Goal: Task Accomplishment & Management: Use online tool/utility

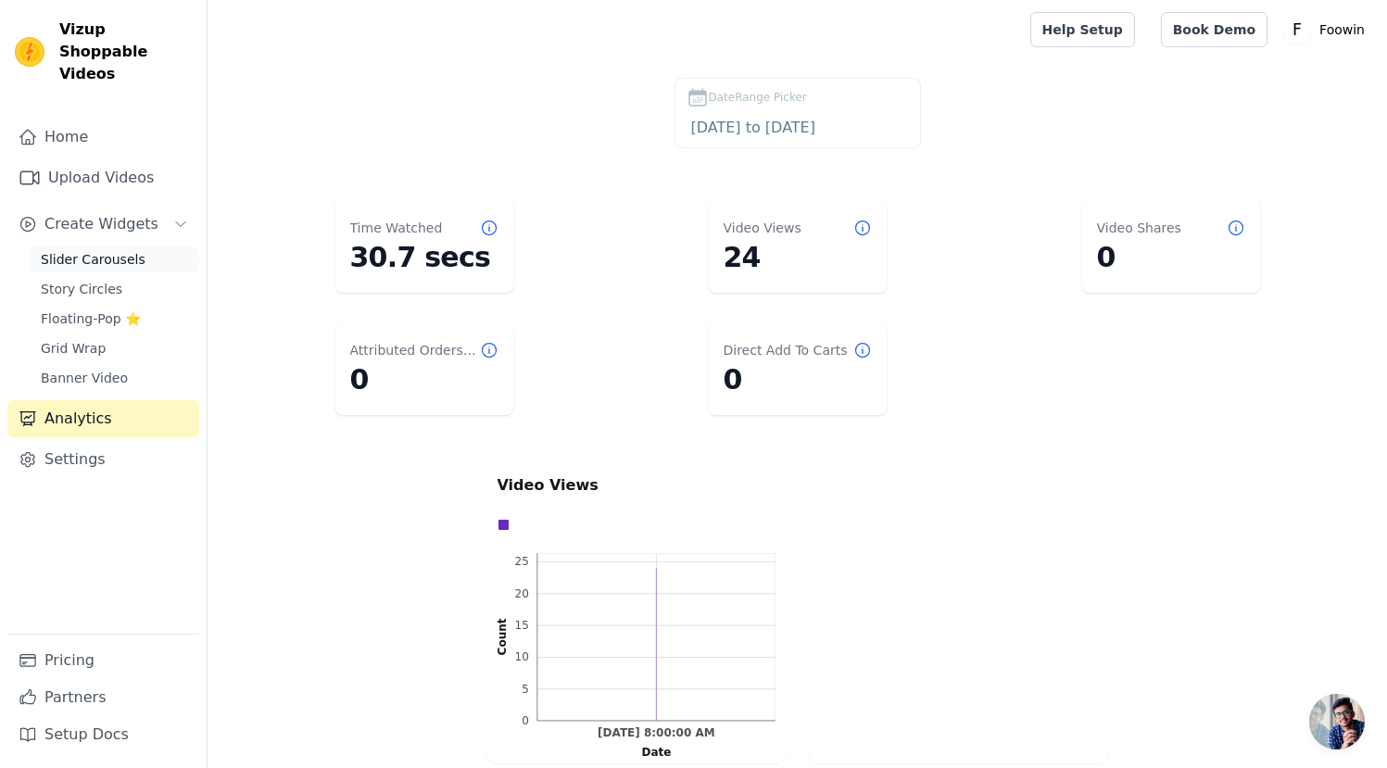
click at [115, 250] on span "Slider Carousels" at bounding box center [93, 259] width 105 height 19
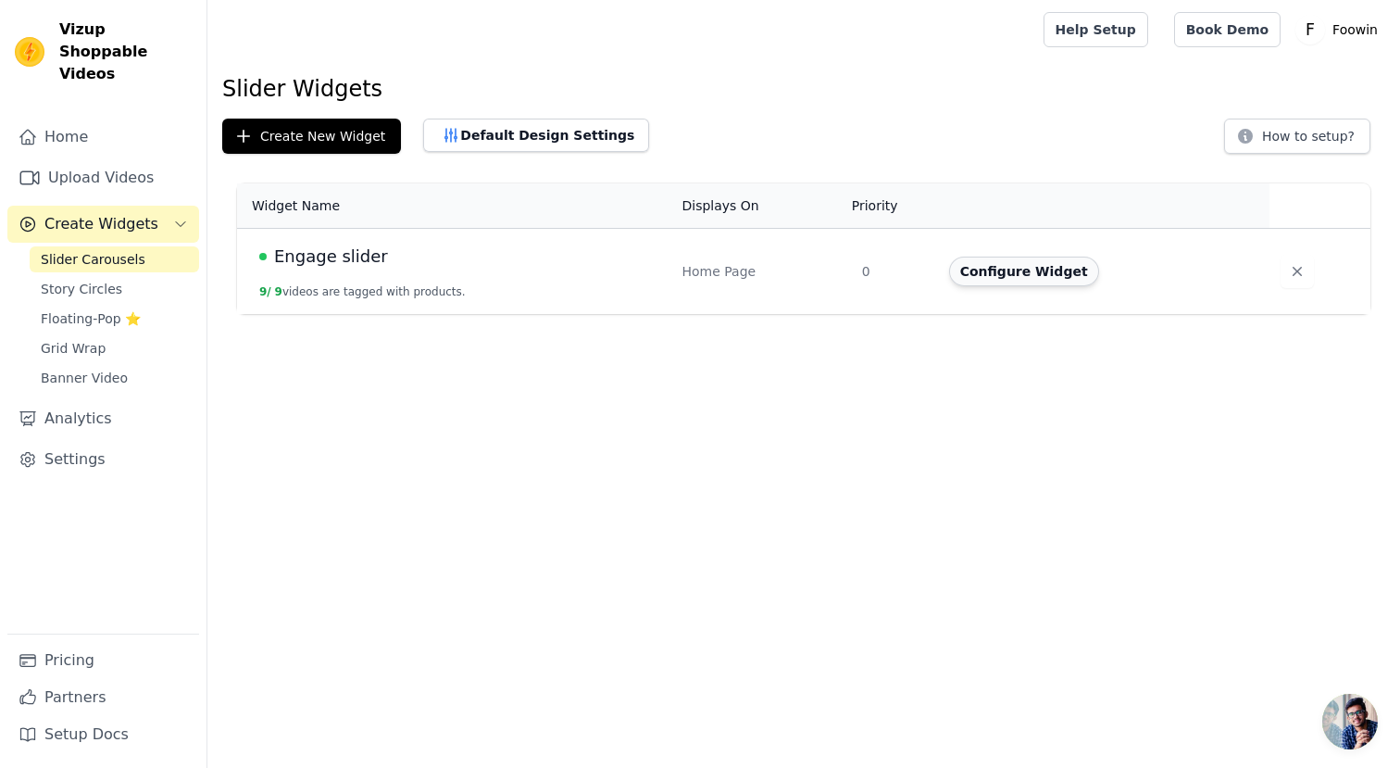
click at [1023, 270] on button "Configure Widget" at bounding box center [1024, 272] width 150 height 30
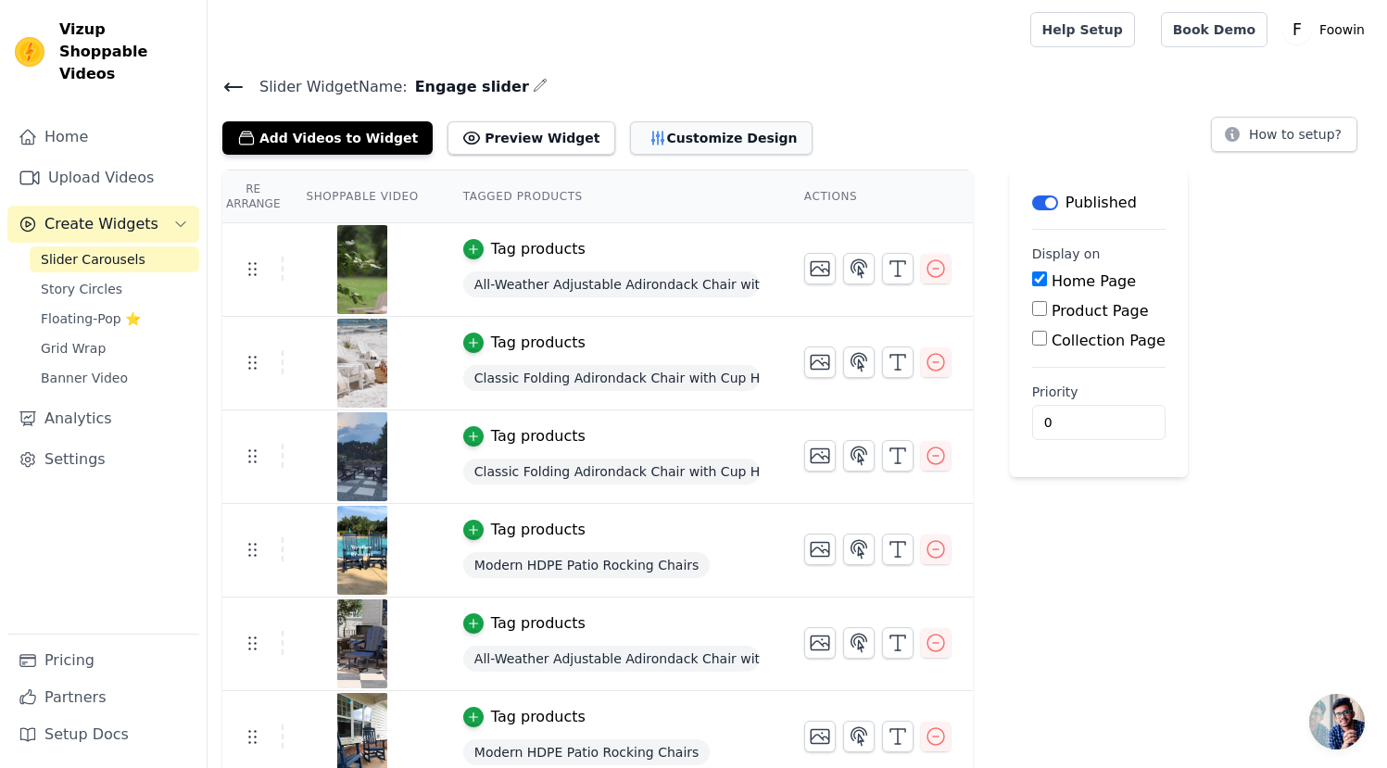
click at [695, 144] on button "Customize Design" at bounding box center [721, 137] width 182 height 33
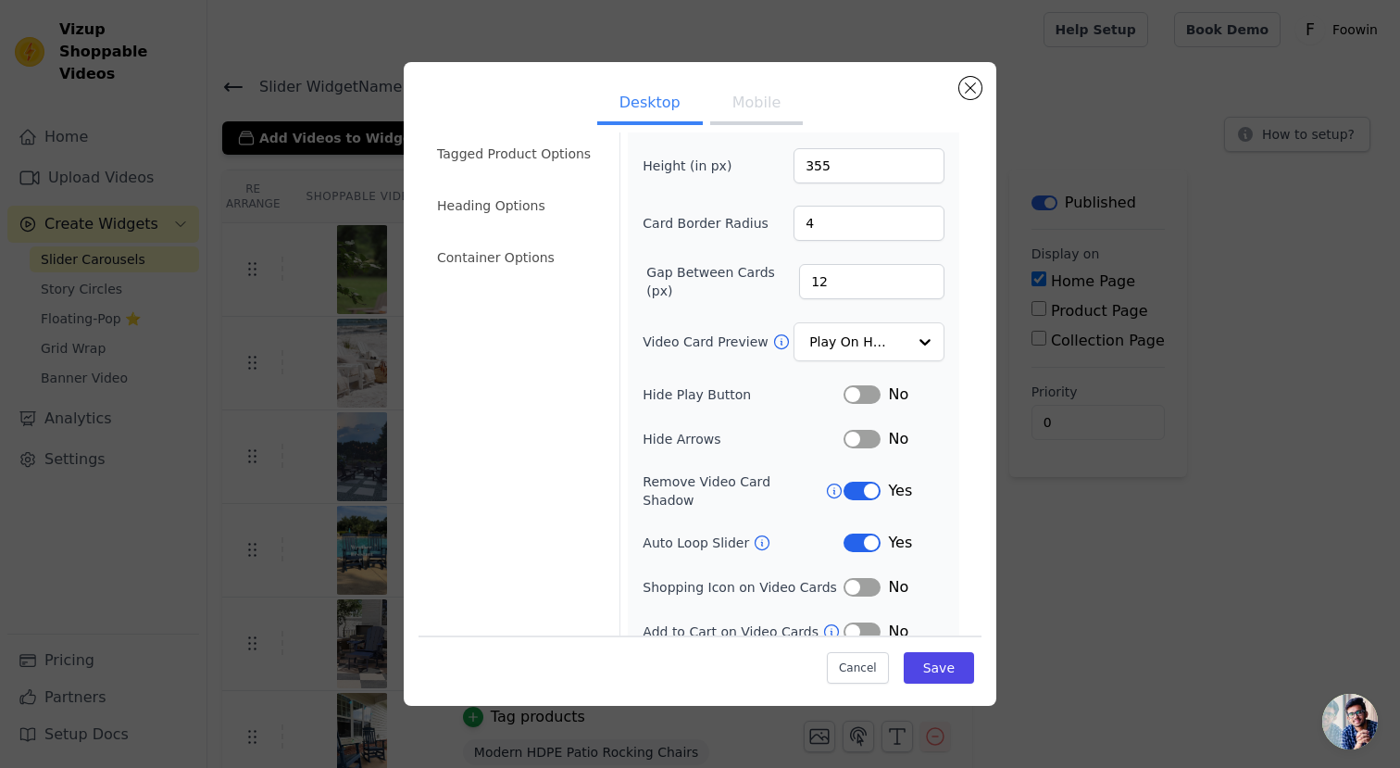
scroll to position [76, 0]
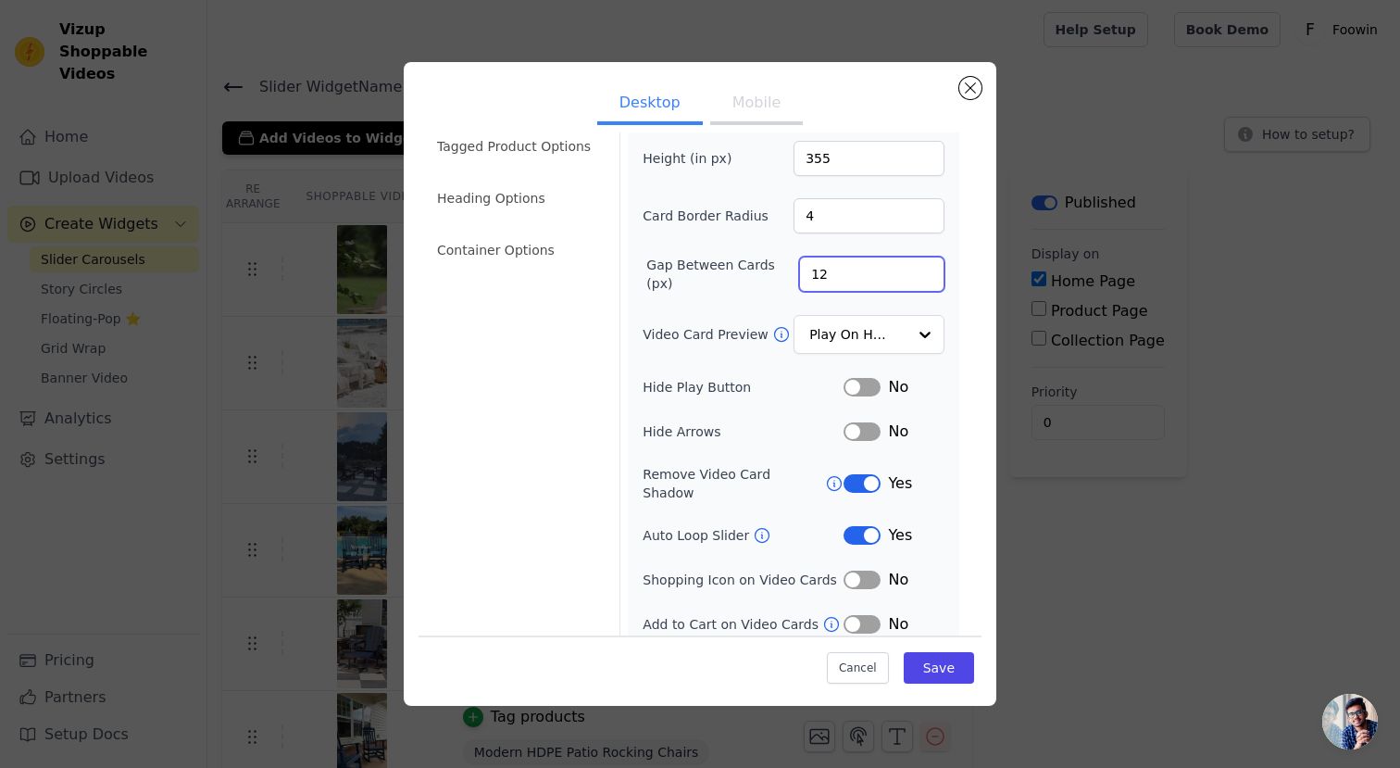
drag, startPoint x: 830, startPoint y: 280, endPoint x: 755, endPoint y: 272, distance: 75.4
click at [755, 272] on div "Gap Between Cards (px) 12" at bounding box center [794, 274] width 302 height 37
drag, startPoint x: 823, startPoint y: 276, endPoint x: 814, endPoint y: 275, distance: 9.3
click at [823, 276] on input "12" at bounding box center [871, 274] width 145 height 35
drag, startPoint x: 814, startPoint y: 275, endPoint x: 796, endPoint y: 274, distance: 18.5
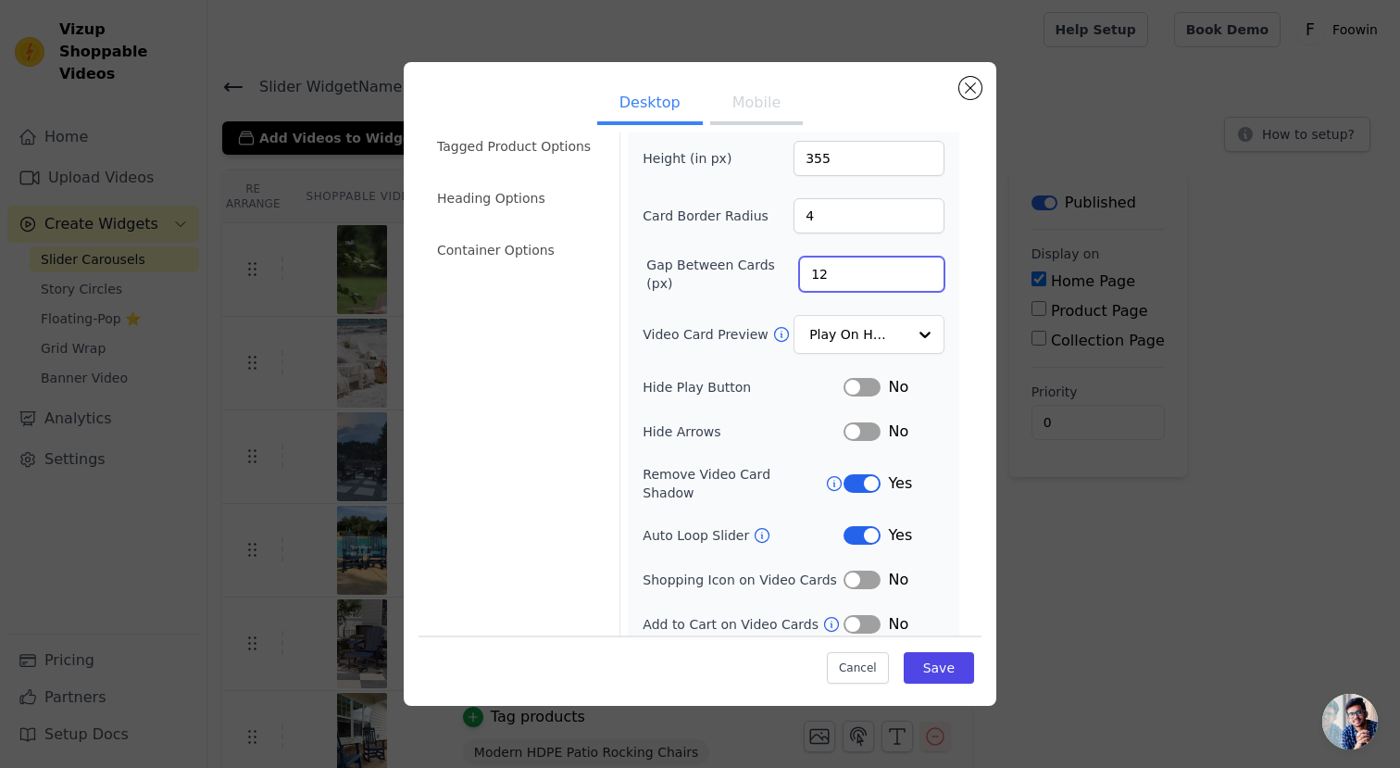
click at [799, 274] on input "12" at bounding box center [871, 274] width 145 height 35
click at [912, 269] on input "13" at bounding box center [871, 274] width 145 height 35
click at [912, 269] on input "14" at bounding box center [871, 274] width 145 height 35
click at [912, 269] on input "15" at bounding box center [871, 274] width 145 height 35
click at [912, 269] on input "16" at bounding box center [871, 274] width 145 height 35
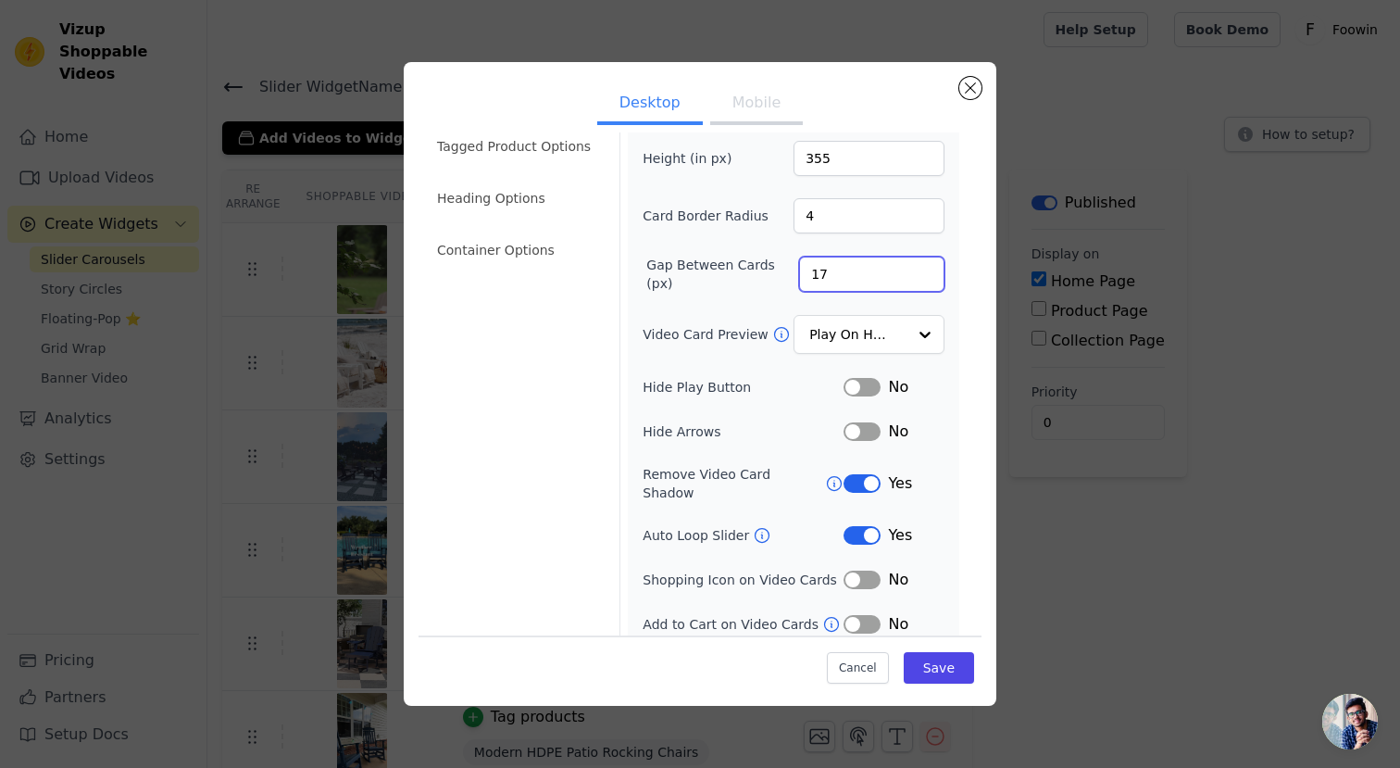
click at [912, 269] on input "17" at bounding box center [871, 274] width 145 height 35
click at [912, 269] on input "18" at bounding box center [871, 274] width 145 height 35
click at [912, 269] on input "19" at bounding box center [871, 274] width 145 height 35
type input "20"
click at [912, 269] on input "20" at bounding box center [871, 274] width 145 height 35
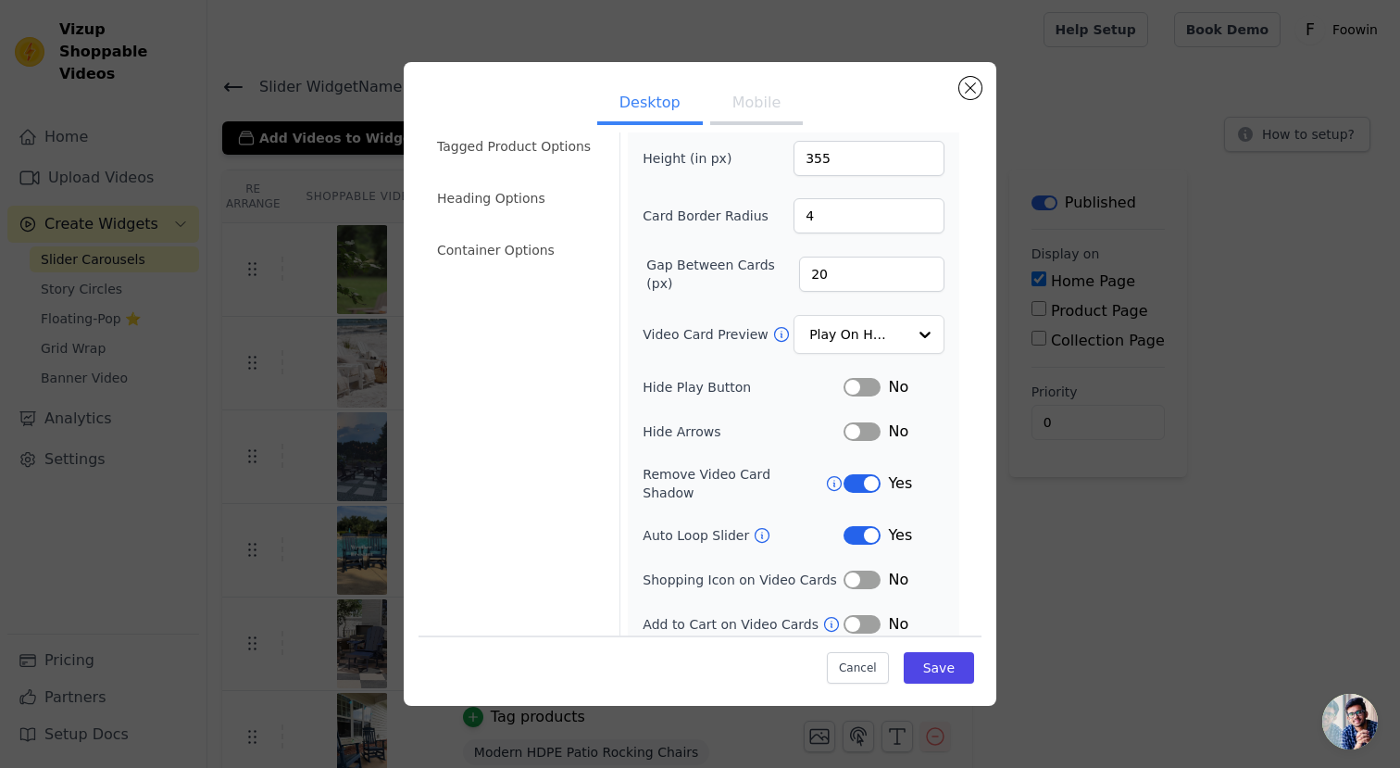
click at [860, 526] on button "Label" at bounding box center [862, 535] width 37 height 19
click at [852, 384] on button "Label" at bounding box center [862, 387] width 37 height 19
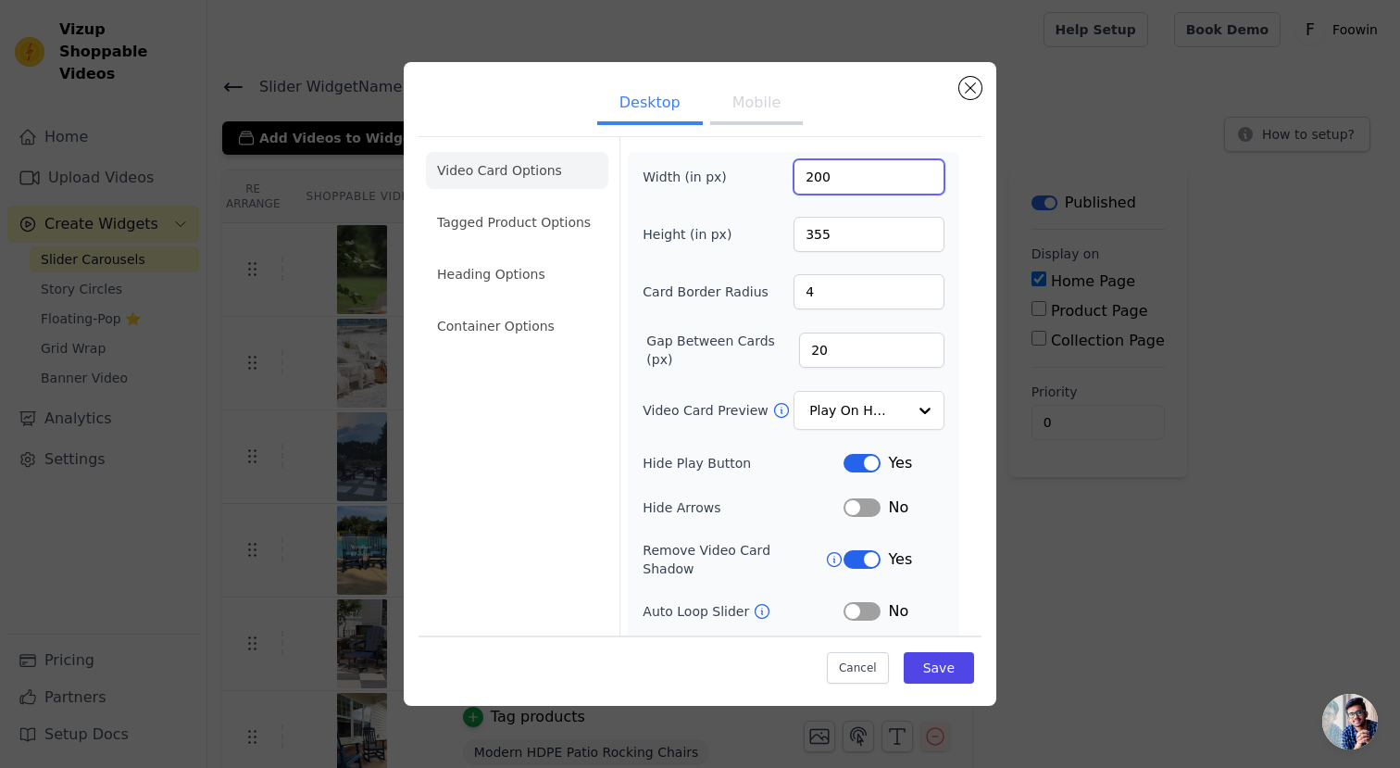
click at [830, 180] on input "200" at bounding box center [869, 176] width 151 height 35
drag, startPoint x: 838, startPoint y: 178, endPoint x: 778, endPoint y: 174, distance: 60.3
click at [778, 174] on div "Width (in px) 200" at bounding box center [794, 176] width 302 height 35
click at [829, 177] on input "200" at bounding box center [869, 176] width 151 height 35
drag, startPoint x: 806, startPoint y: 178, endPoint x: 845, endPoint y: 178, distance: 38.9
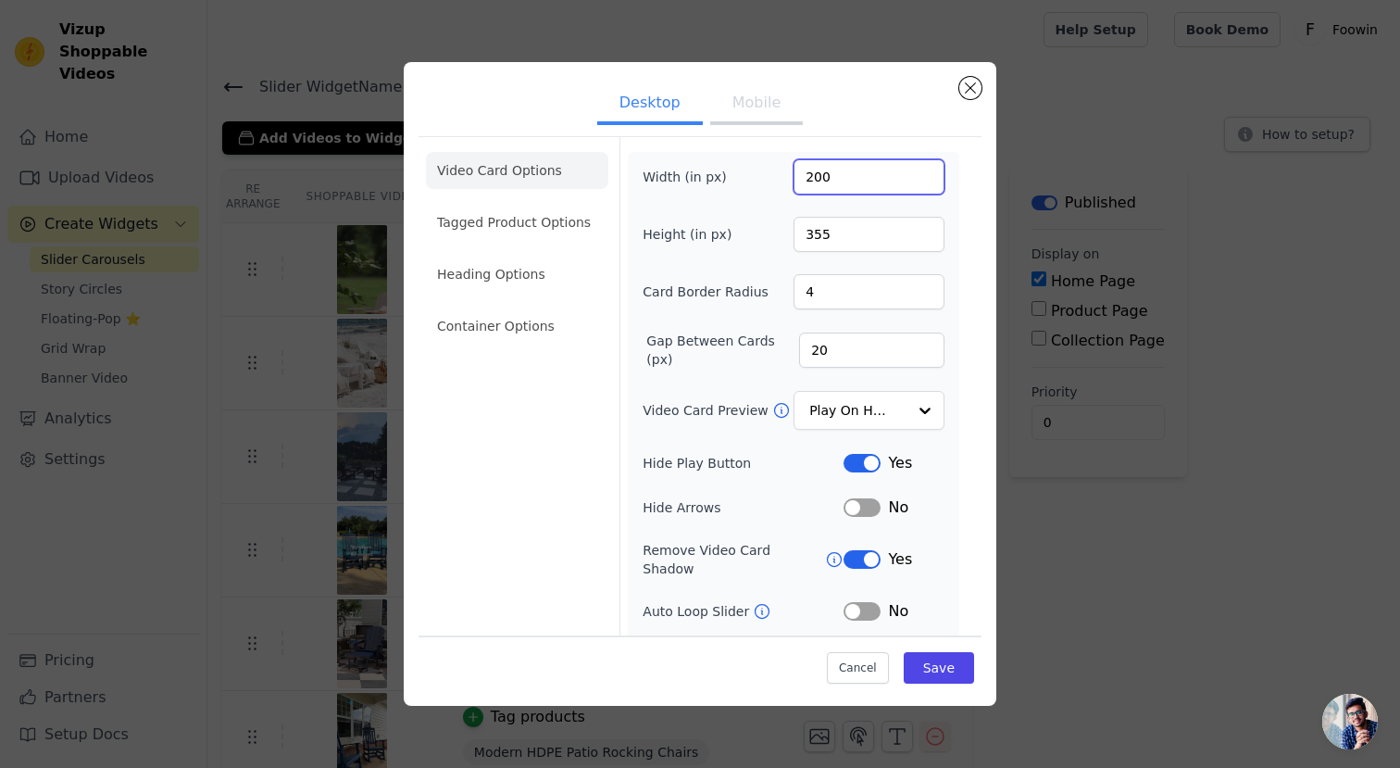
click at [845, 178] on input "200" at bounding box center [869, 176] width 151 height 35
click at [821, 180] on input "200" at bounding box center [869, 176] width 151 height 35
type input "220"
click at [826, 224] on input "355" at bounding box center [869, 234] width 151 height 35
click at [936, 662] on button "Save" at bounding box center [939, 667] width 70 height 31
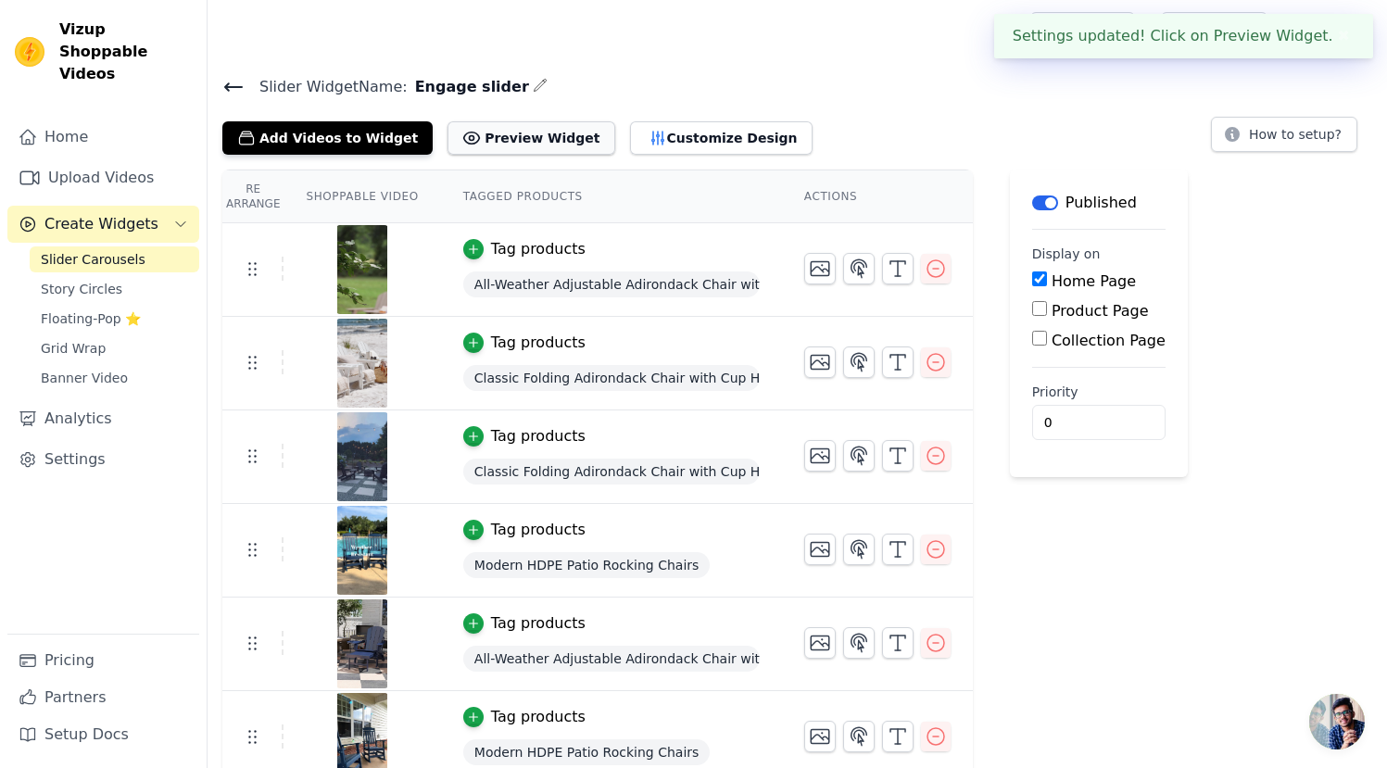
click at [534, 148] on button "Preview Widget" at bounding box center [530, 137] width 167 height 33
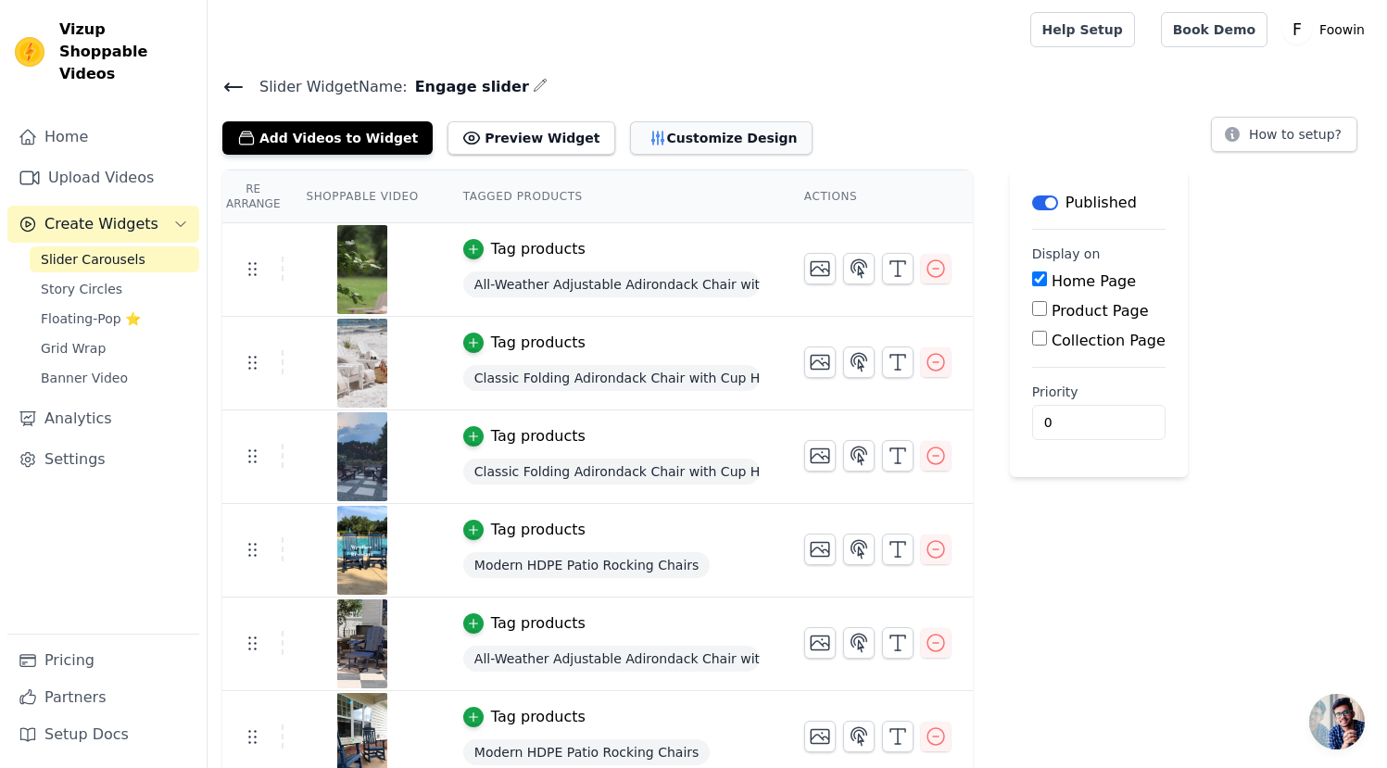
click at [669, 131] on button "Customize Design" at bounding box center [721, 137] width 182 height 33
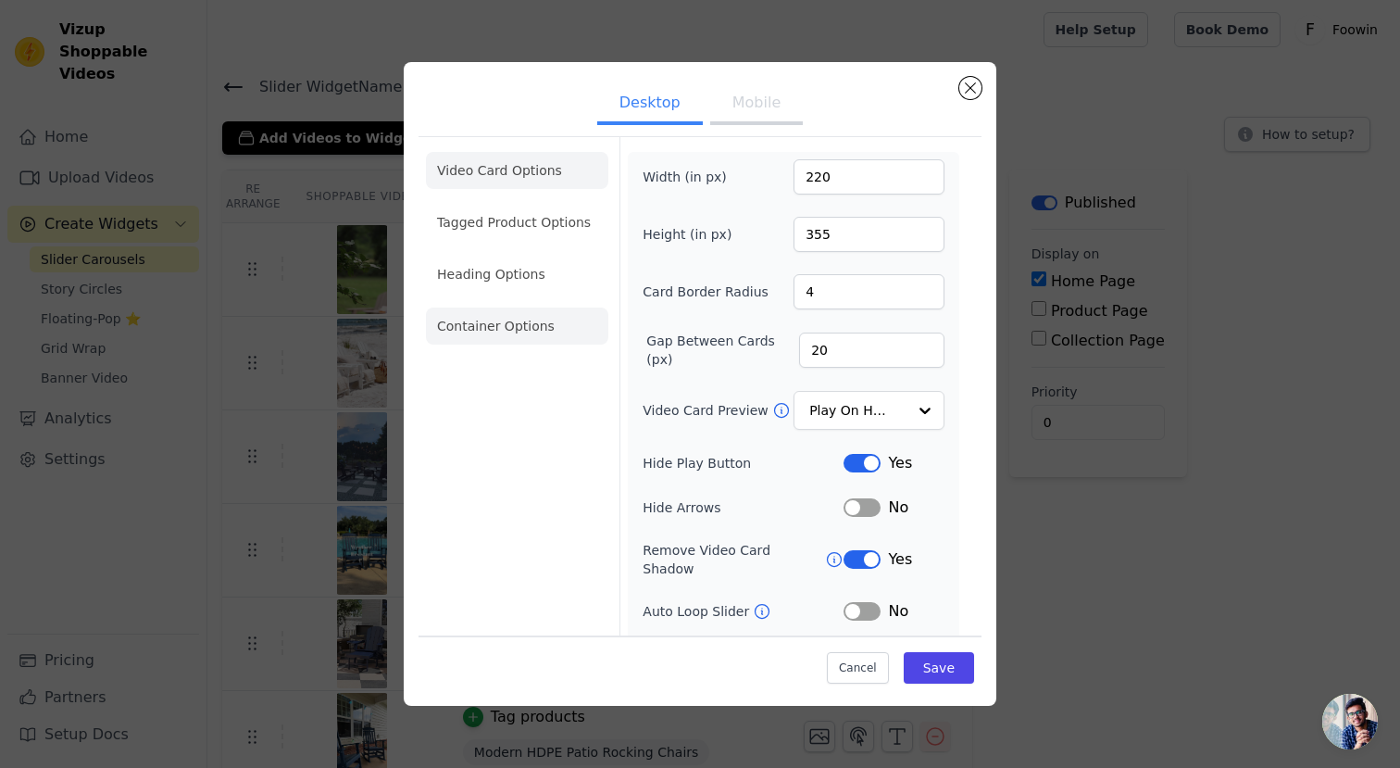
click at [538, 323] on li "Container Options" at bounding box center [517, 326] width 182 height 37
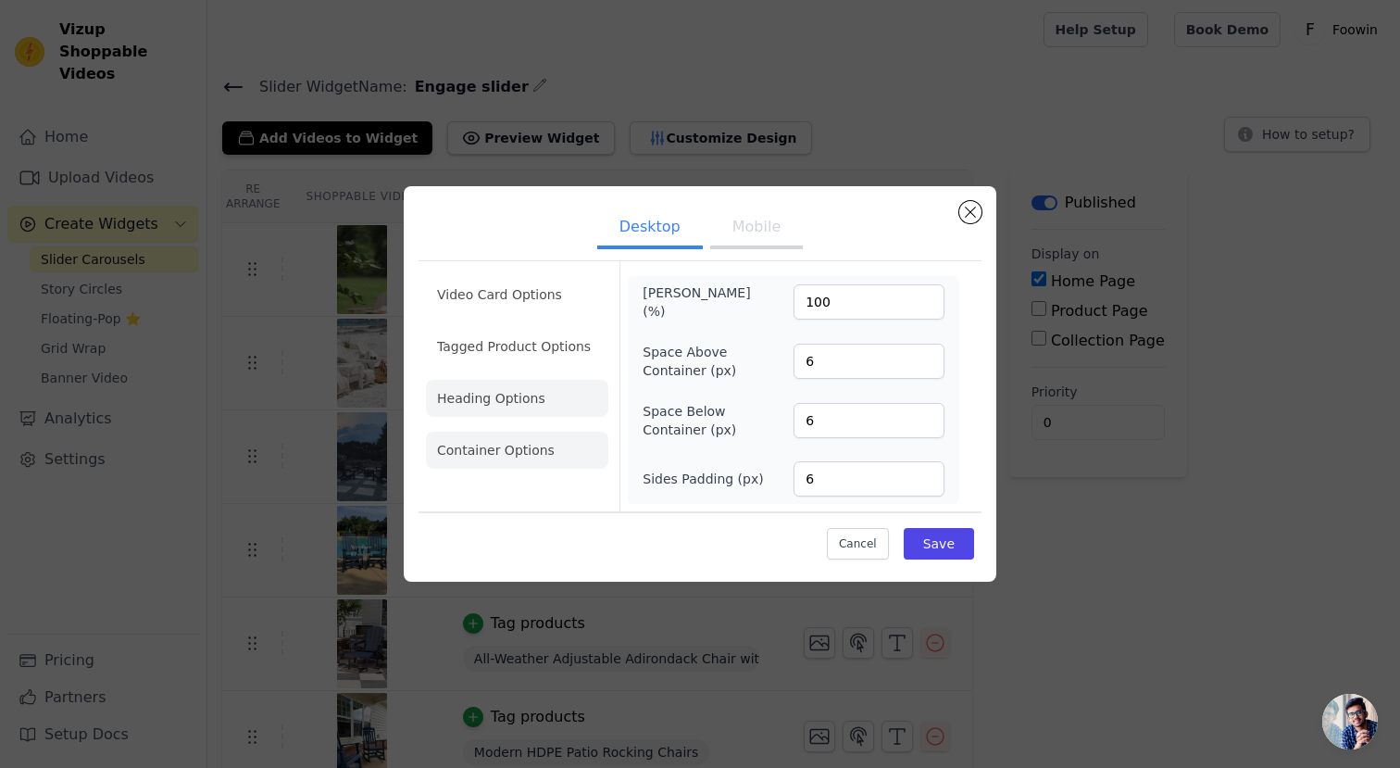
click at [559, 392] on li "Heading Options" at bounding box center [517, 398] width 182 height 37
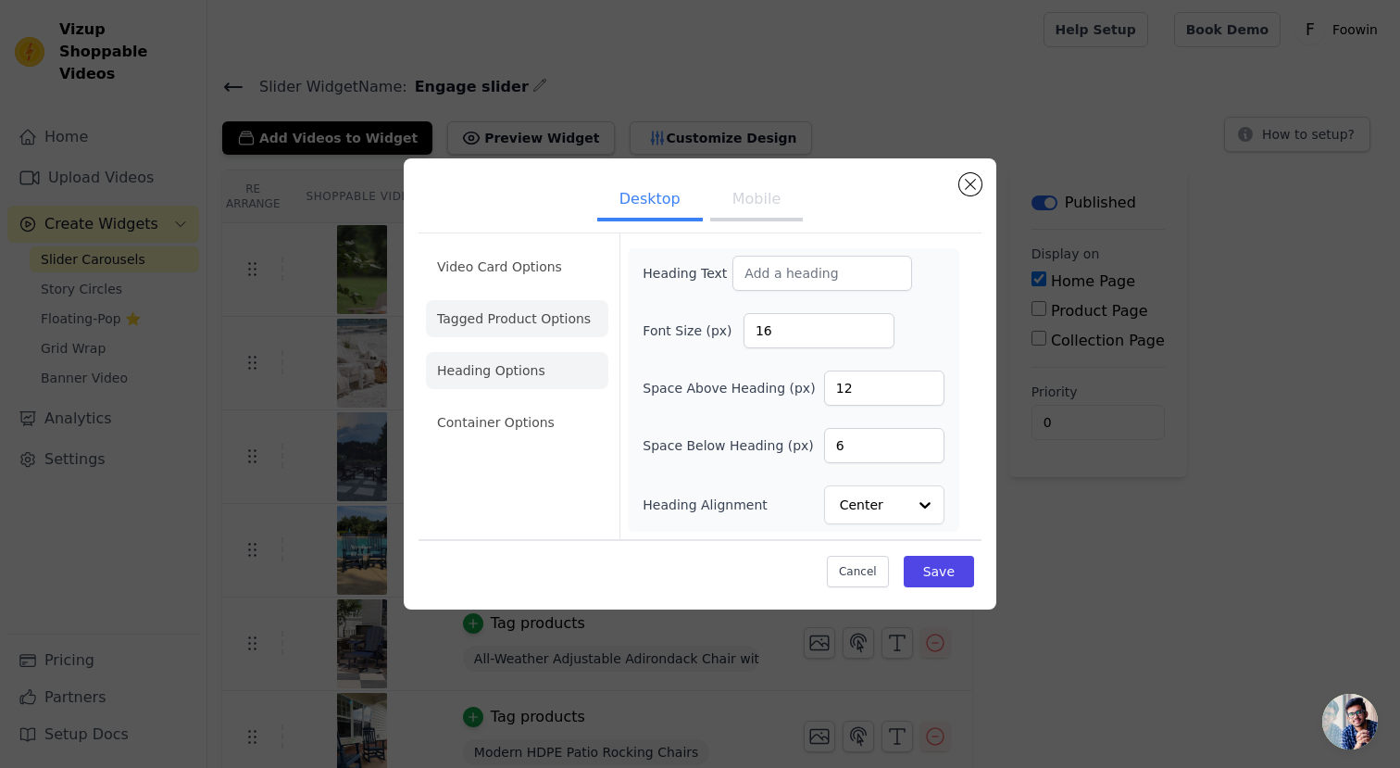
click at [556, 323] on li "Tagged Product Options" at bounding box center [517, 318] width 182 height 37
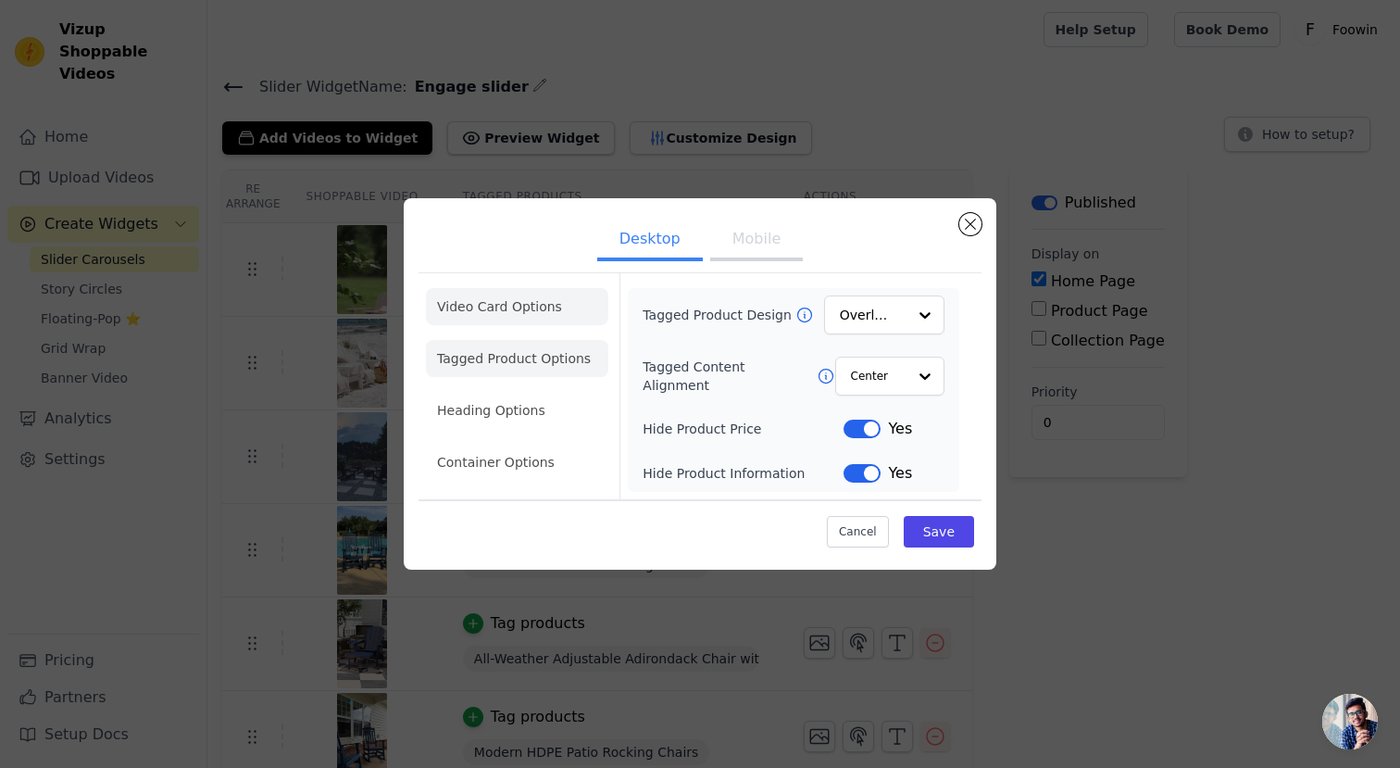
click at [550, 312] on li "Video Card Options" at bounding box center [517, 306] width 182 height 37
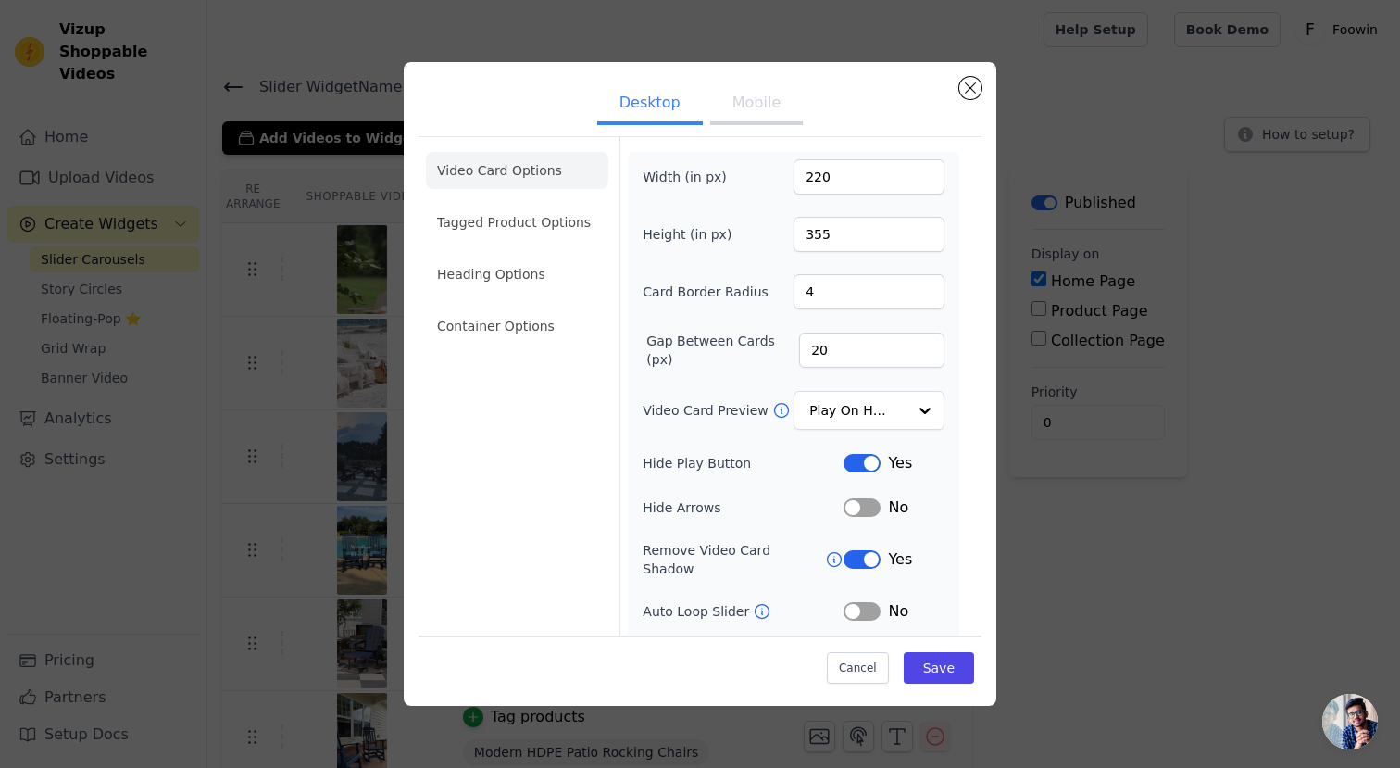
click at [736, 100] on button "Mobile" at bounding box center [756, 104] width 93 height 41
click at [647, 104] on button "Desktop" at bounding box center [650, 104] width 106 height 41
click at [735, 112] on button "Mobile" at bounding box center [756, 104] width 93 height 41
click at [659, 112] on button "Desktop" at bounding box center [650, 104] width 106 height 41
click at [757, 127] on ul "Desktop Mobile" at bounding box center [700, 105] width 563 height 56
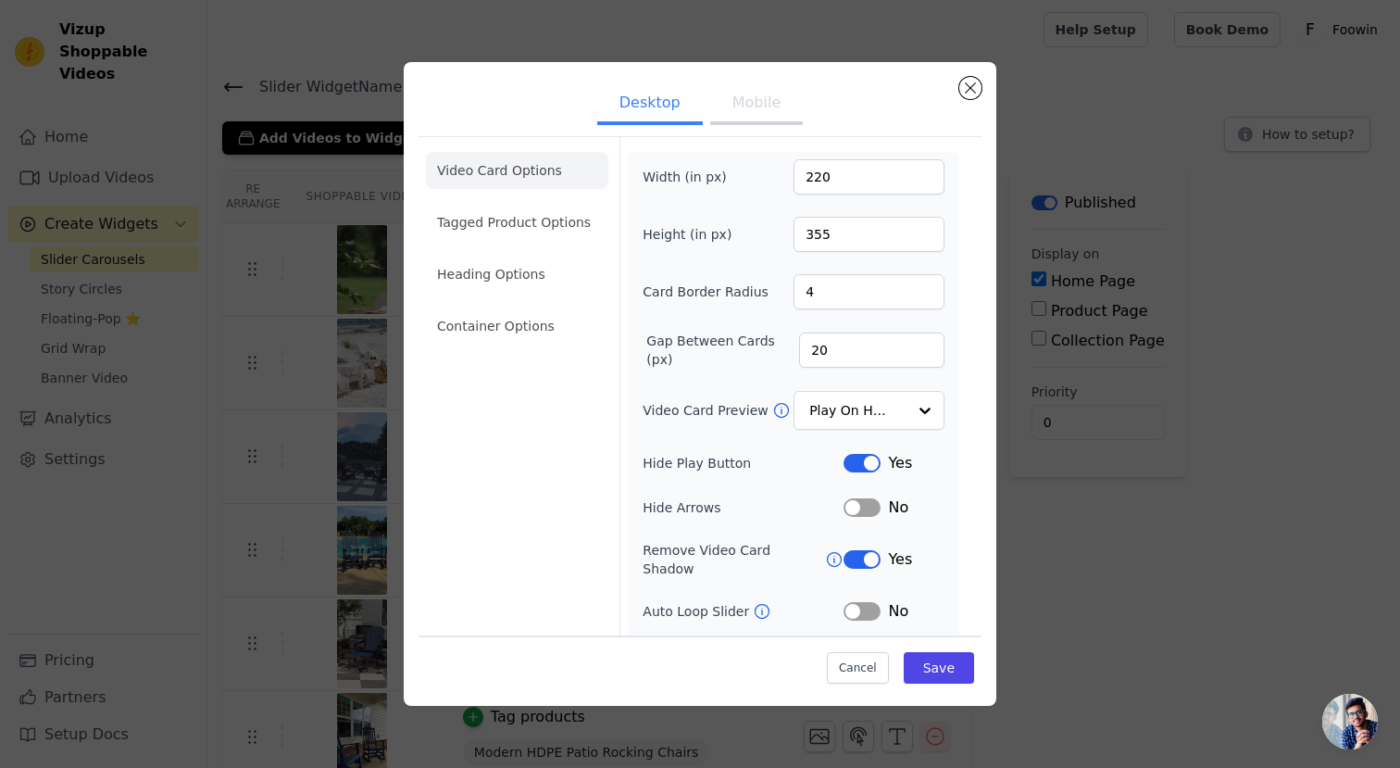
click at [747, 117] on button "Mobile" at bounding box center [756, 104] width 93 height 41
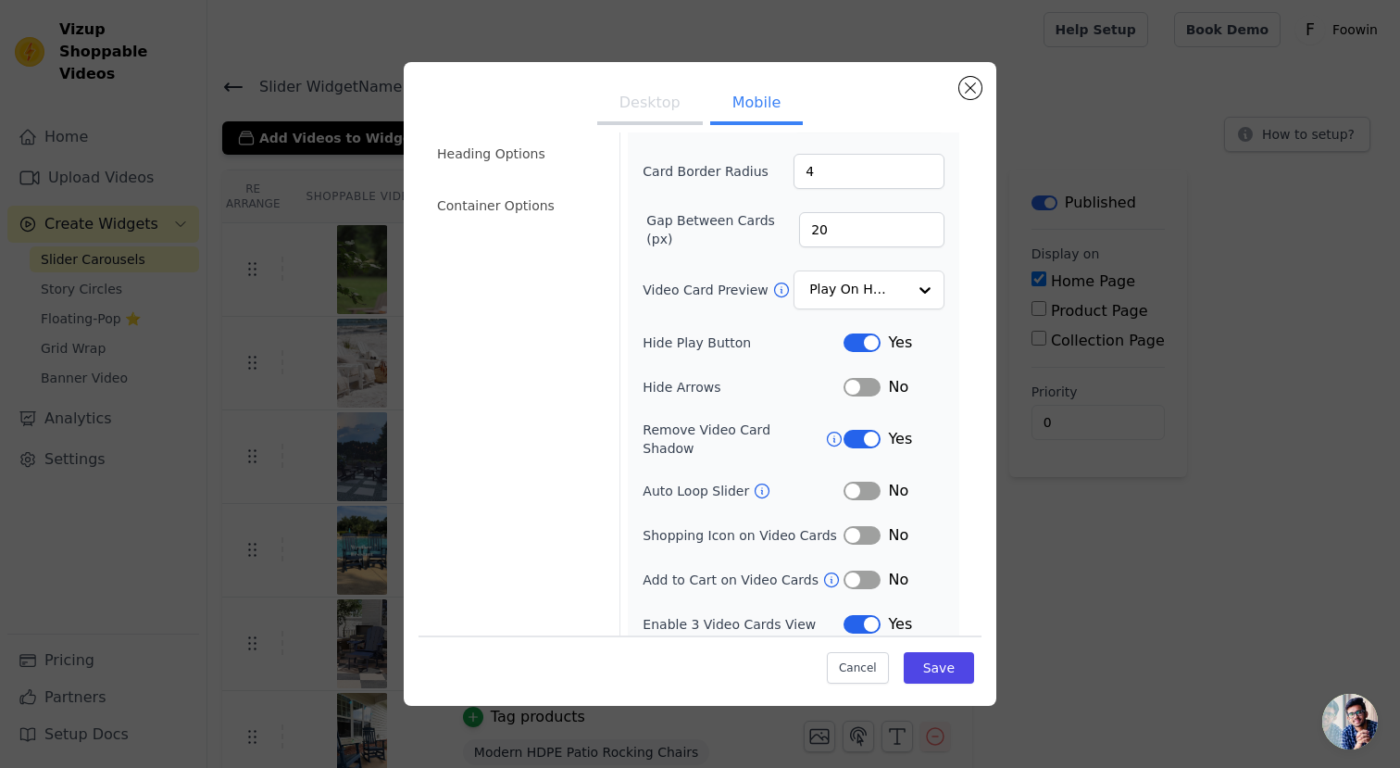
click at [640, 89] on button "Desktop" at bounding box center [650, 104] width 106 height 41
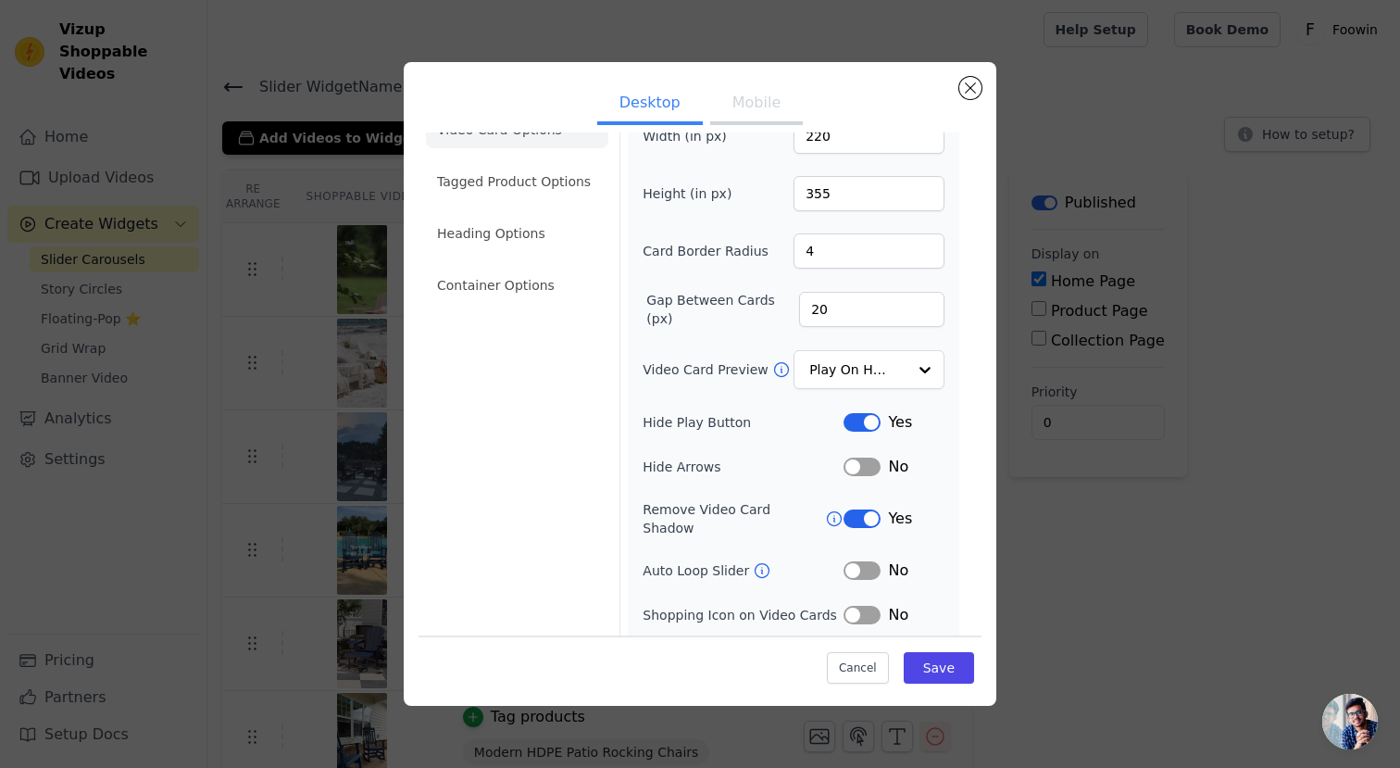
scroll to position [0, 0]
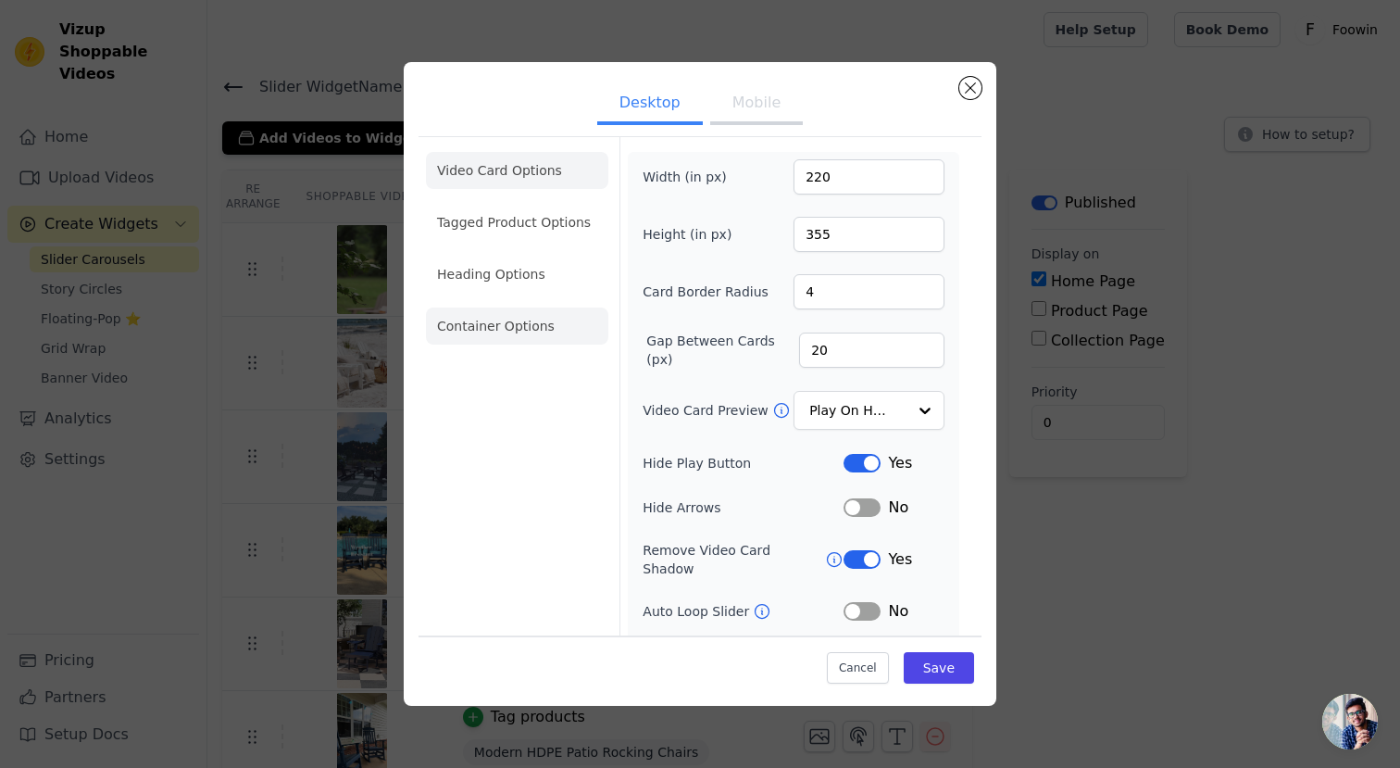
click at [521, 335] on li "Container Options" at bounding box center [517, 326] width 182 height 37
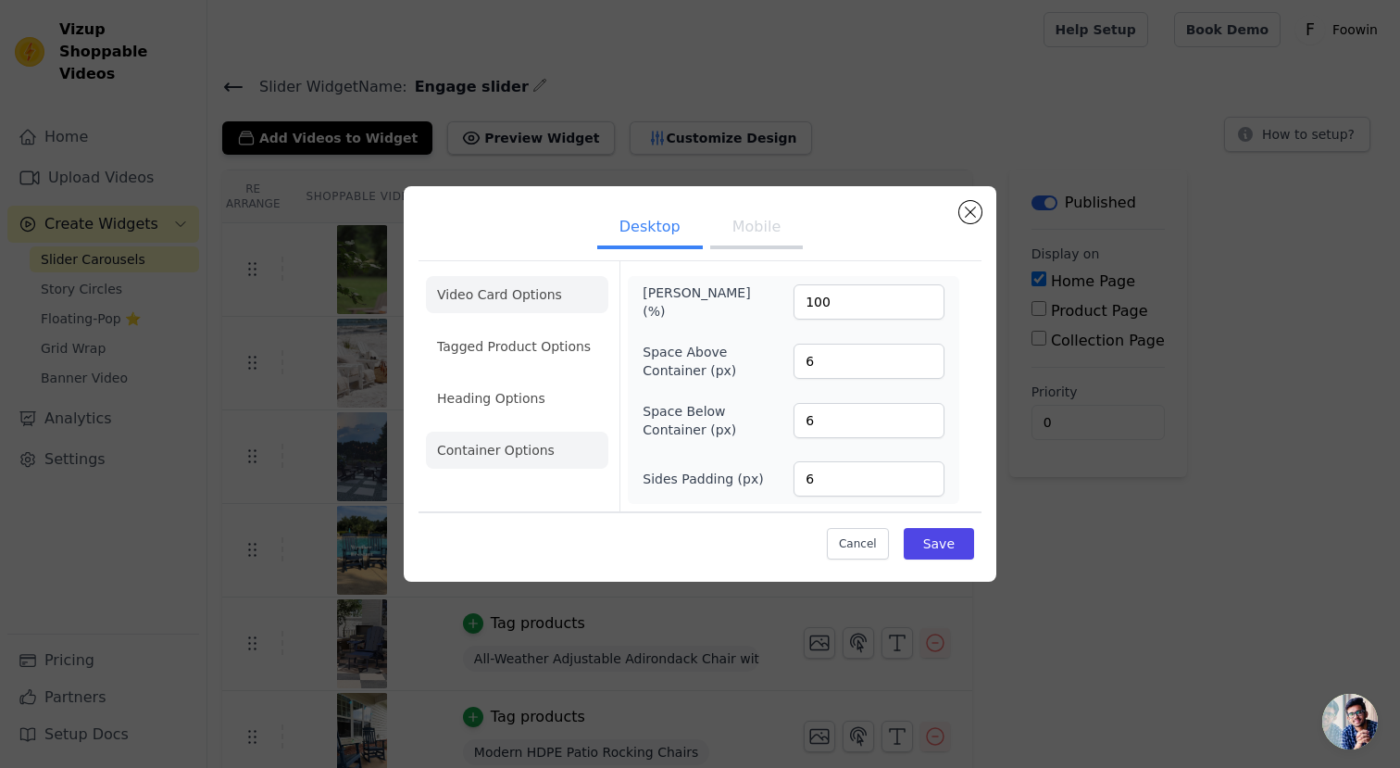
click at [538, 295] on li "Video Card Options" at bounding box center [517, 294] width 182 height 37
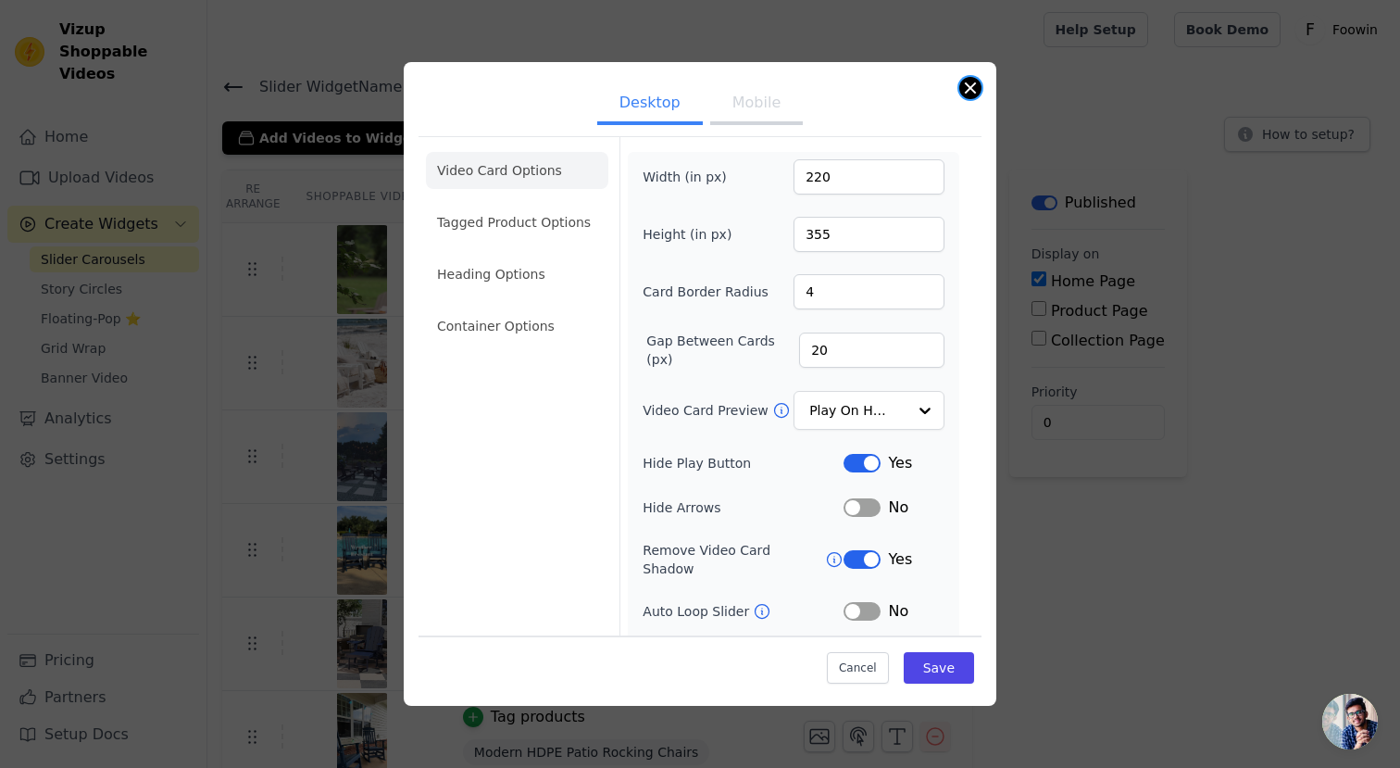
click at [971, 88] on button "Close modal" at bounding box center [971, 88] width 22 height 22
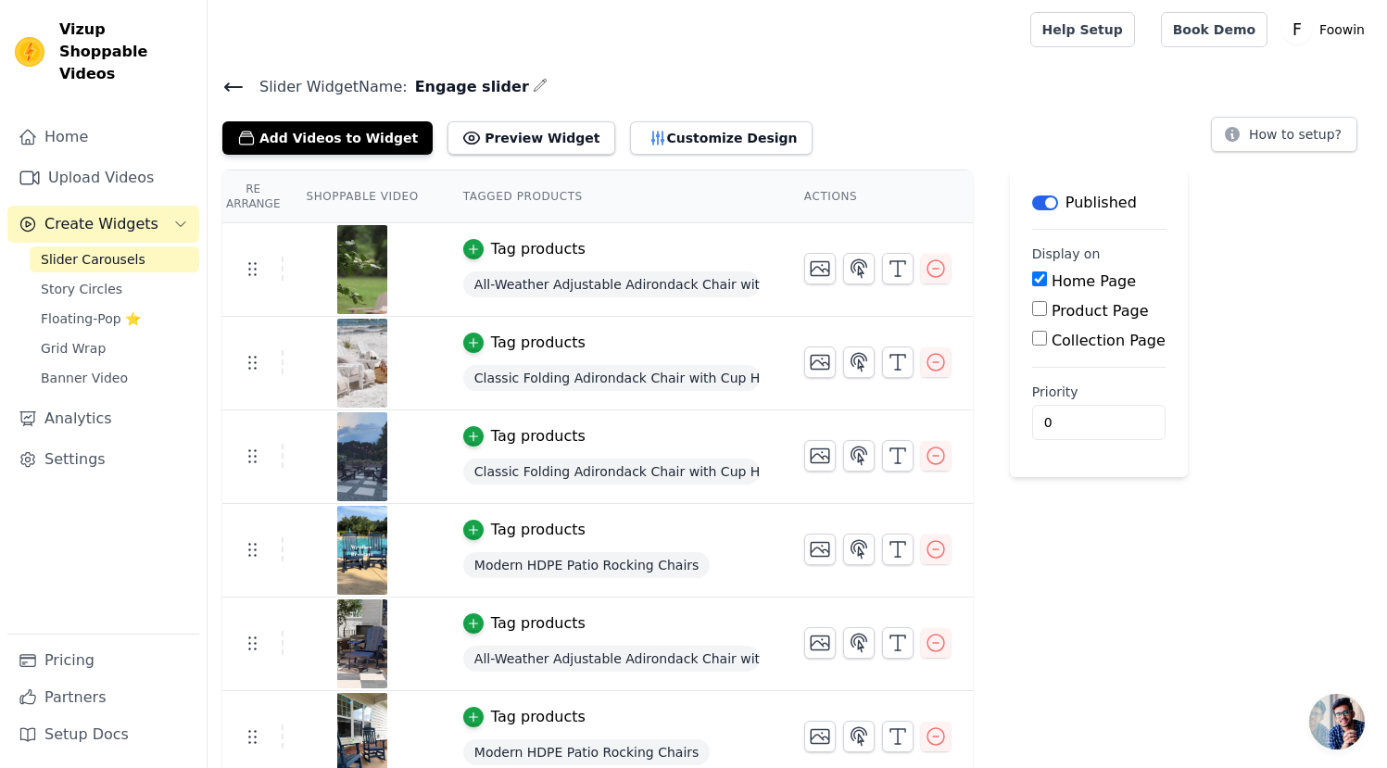
click at [226, 83] on icon at bounding box center [233, 86] width 17 height 7
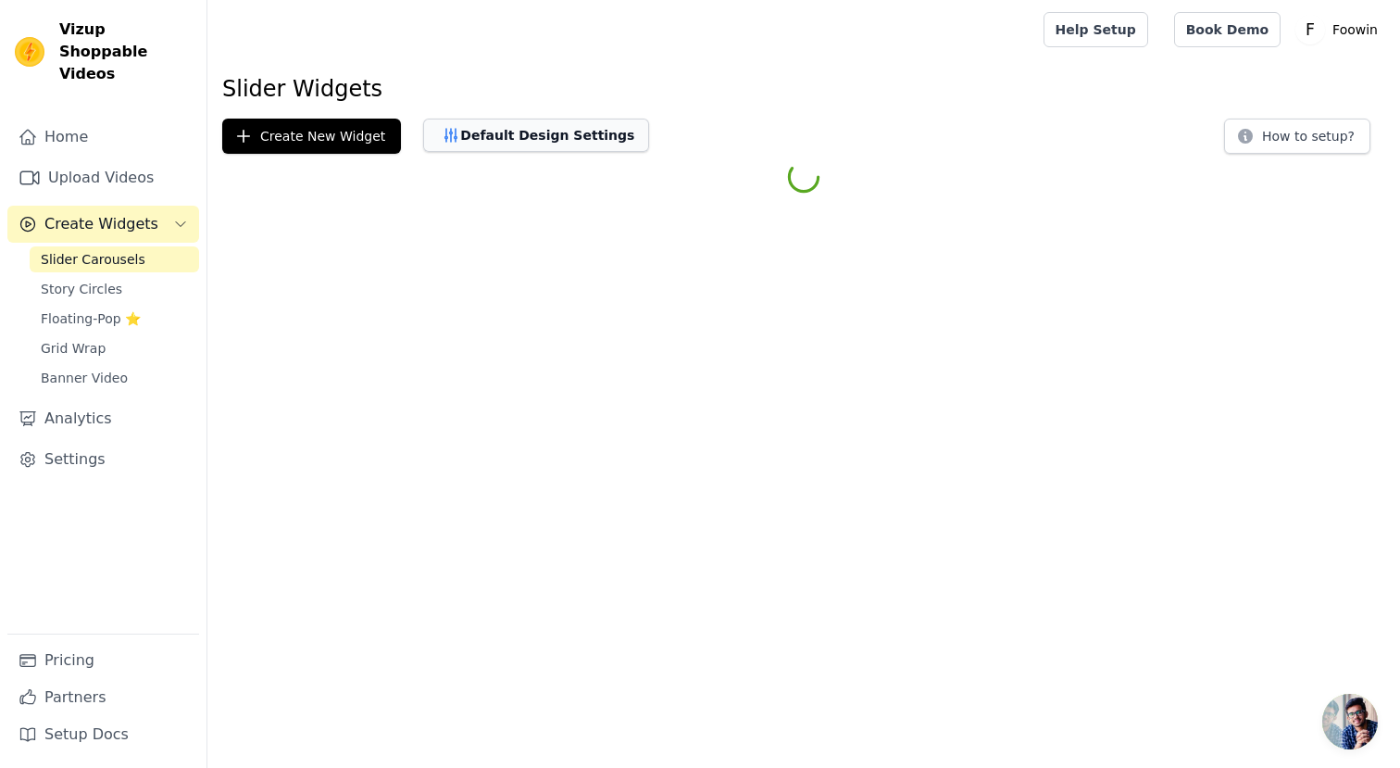
click at [507, 149] on button "Default Design Settings" at bounding box center [536, 135] width 226 height 33
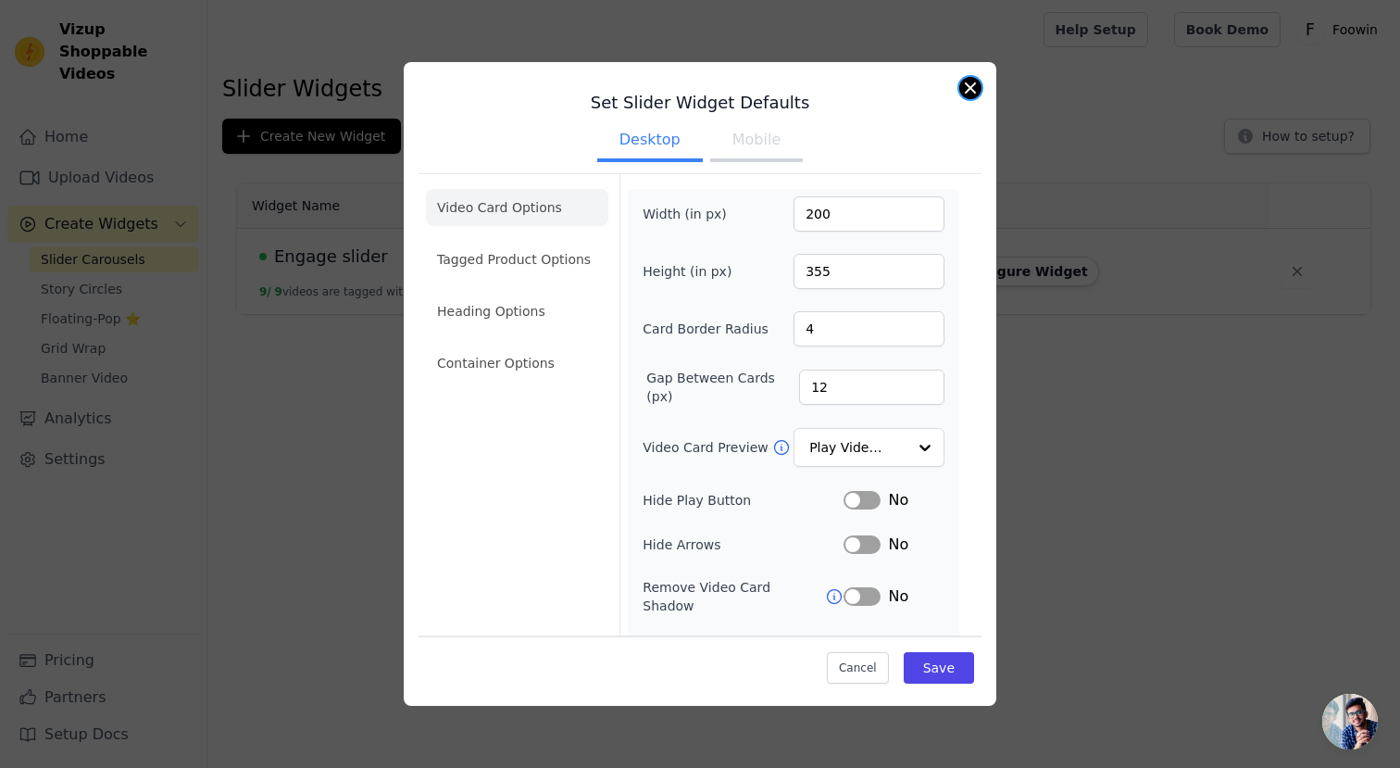
click at [972, 83] on button "Close modal" at bounding box center [971, 88] width 22 height 22
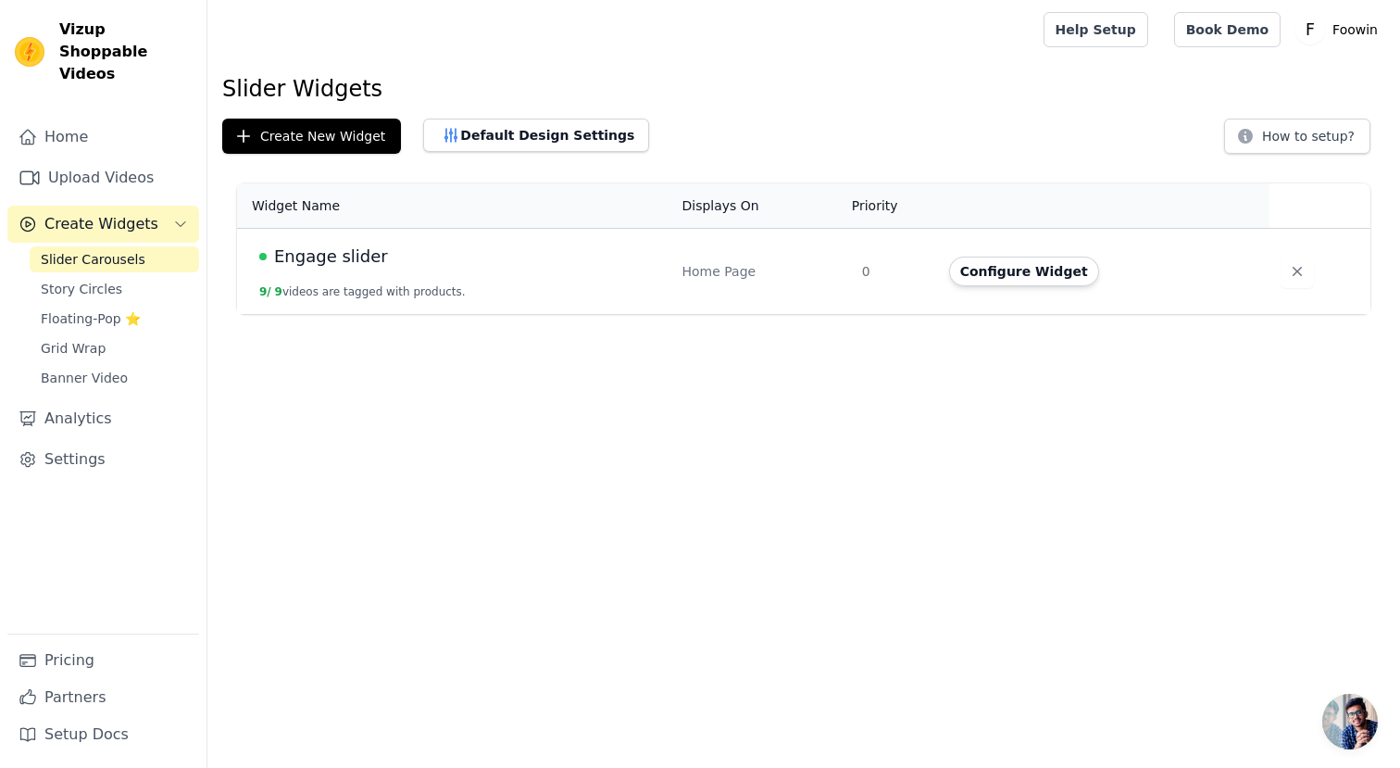
click at [758, 314] on html "Vizup Shoppable Videos Home Upload Videos Create Widgets Slider Carousels Story…" at bounding box center [700, 157] width 1400 height 314
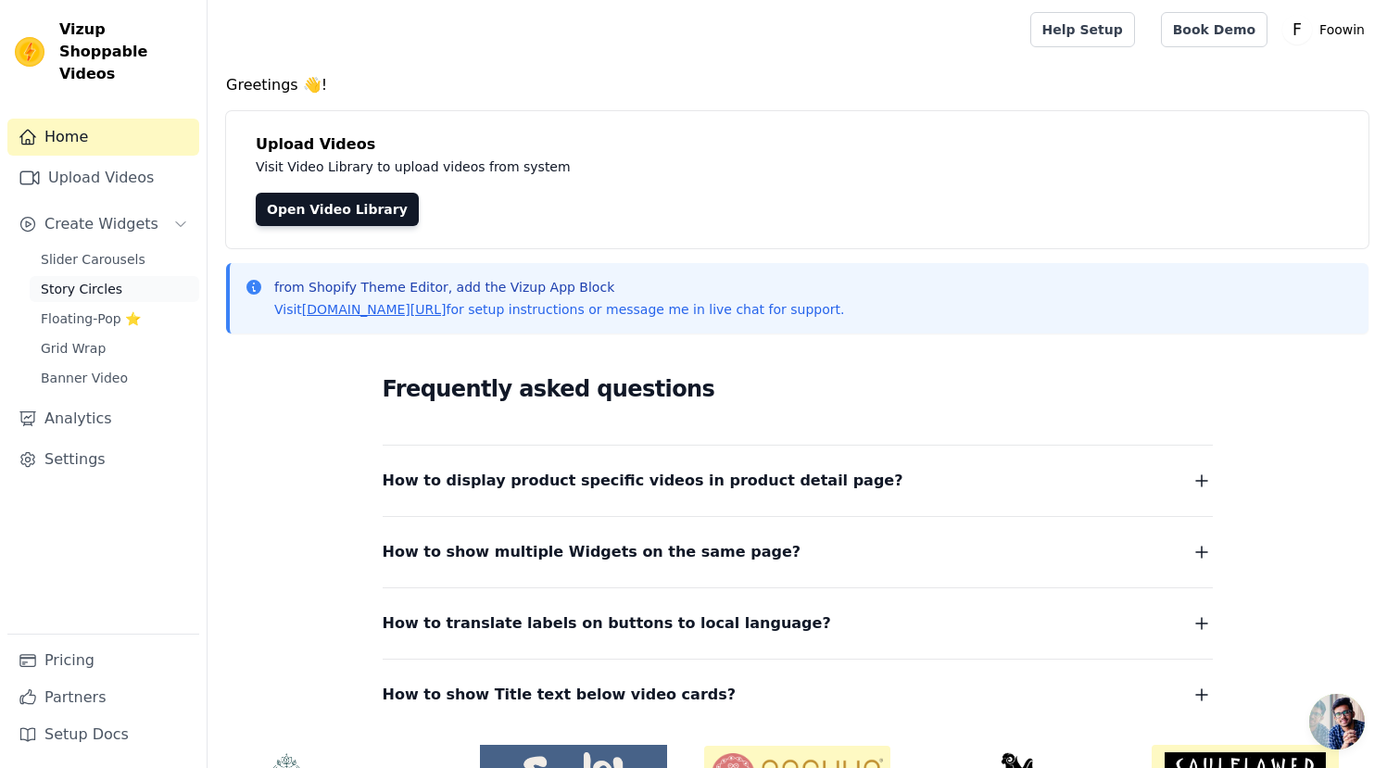
click at [108, 280] on span "Story Circles" at bounding box center [82, 289] width 82 height 19
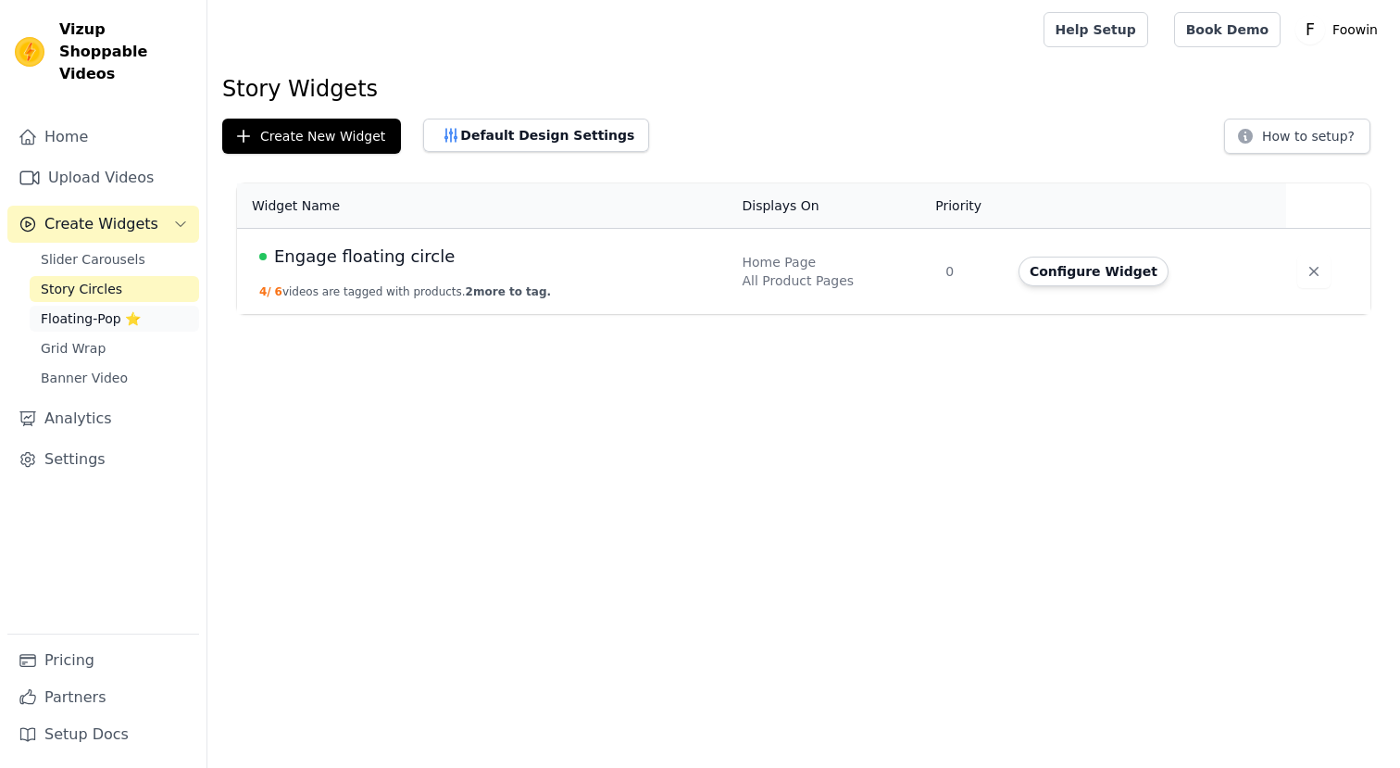
click at [123, 309] on span "Floating-Pop ⭐" at bounding box center [91, 318] width 100 height 19
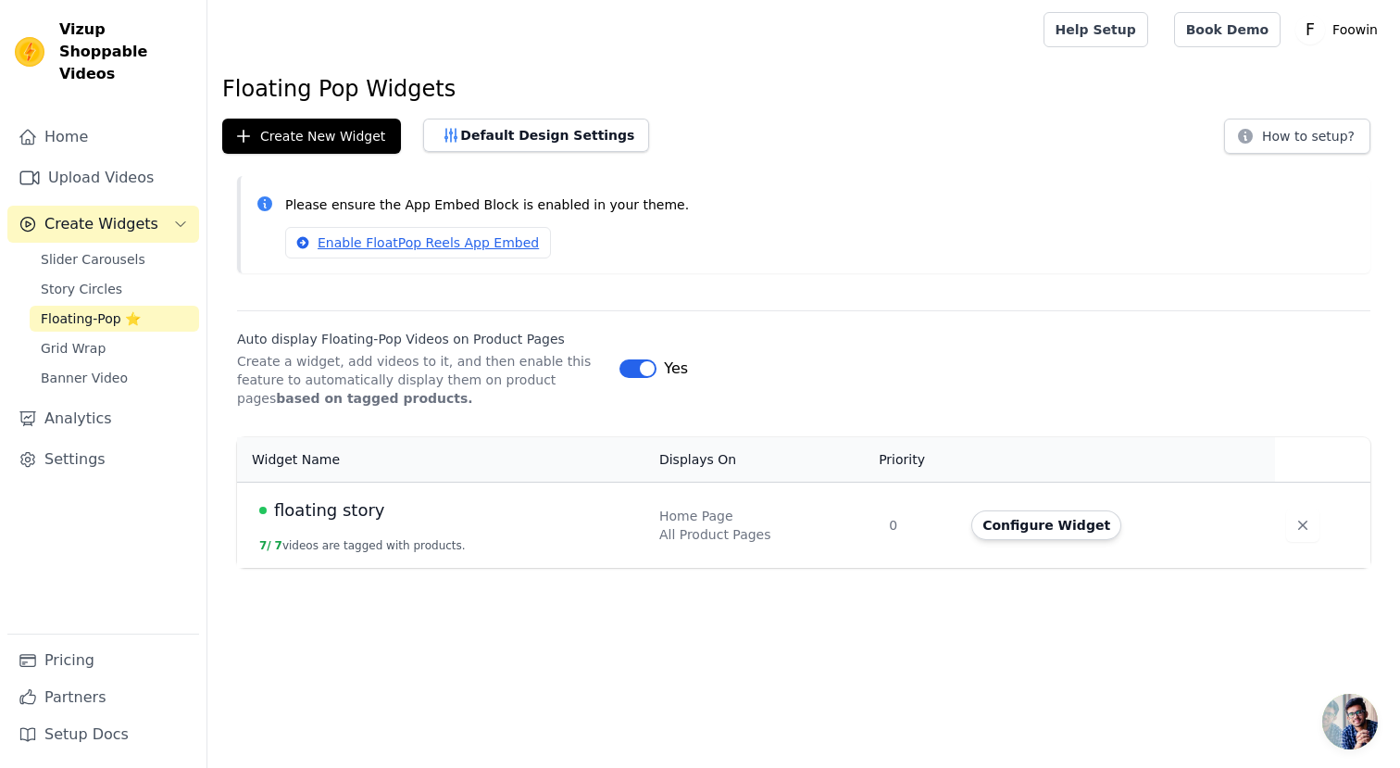
click at [991, 568] on html "Vizup Shoppable Videos Home Upload Videos Create Widgets Slider Carousels Story…" at bounding box center [700, 284] width 1400 height 568
click at [546, 133] on button "Default Design Settings" at bounding box center [536, 135] width 226 height 33
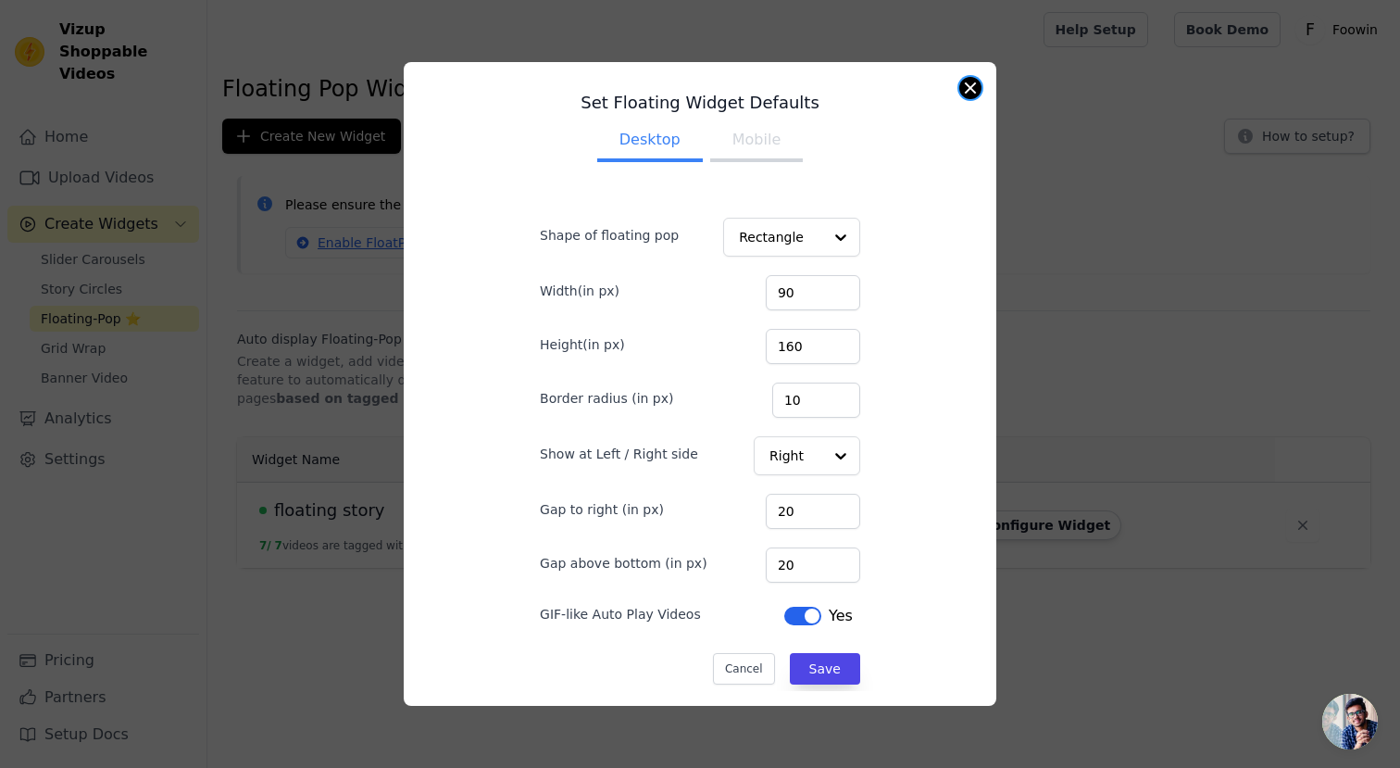
click at [971, 81] on button "Close modal" at bounding box center [971, 88] width 22 height 22
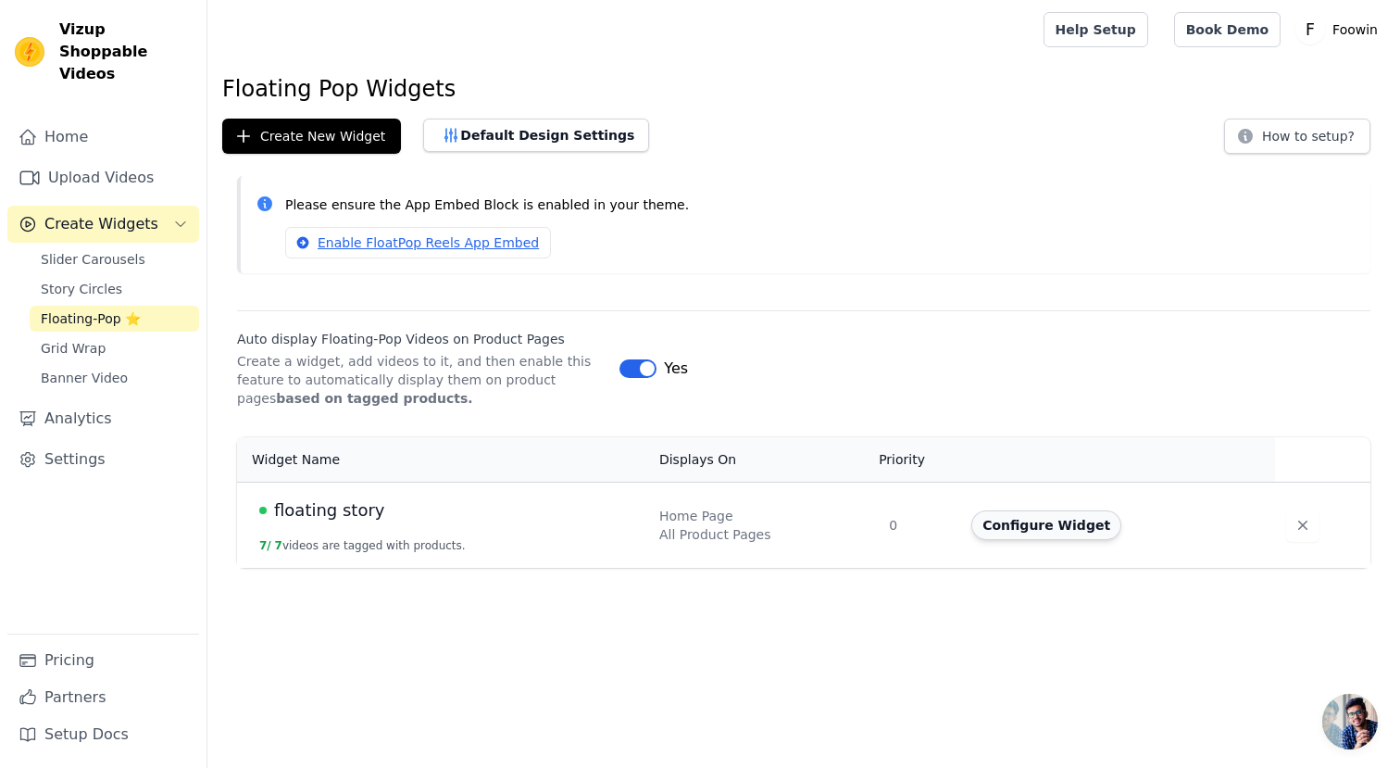
click at [1070, 521] on button "Configure Widget" at bounding box center [1047, 525] width 150 height 30
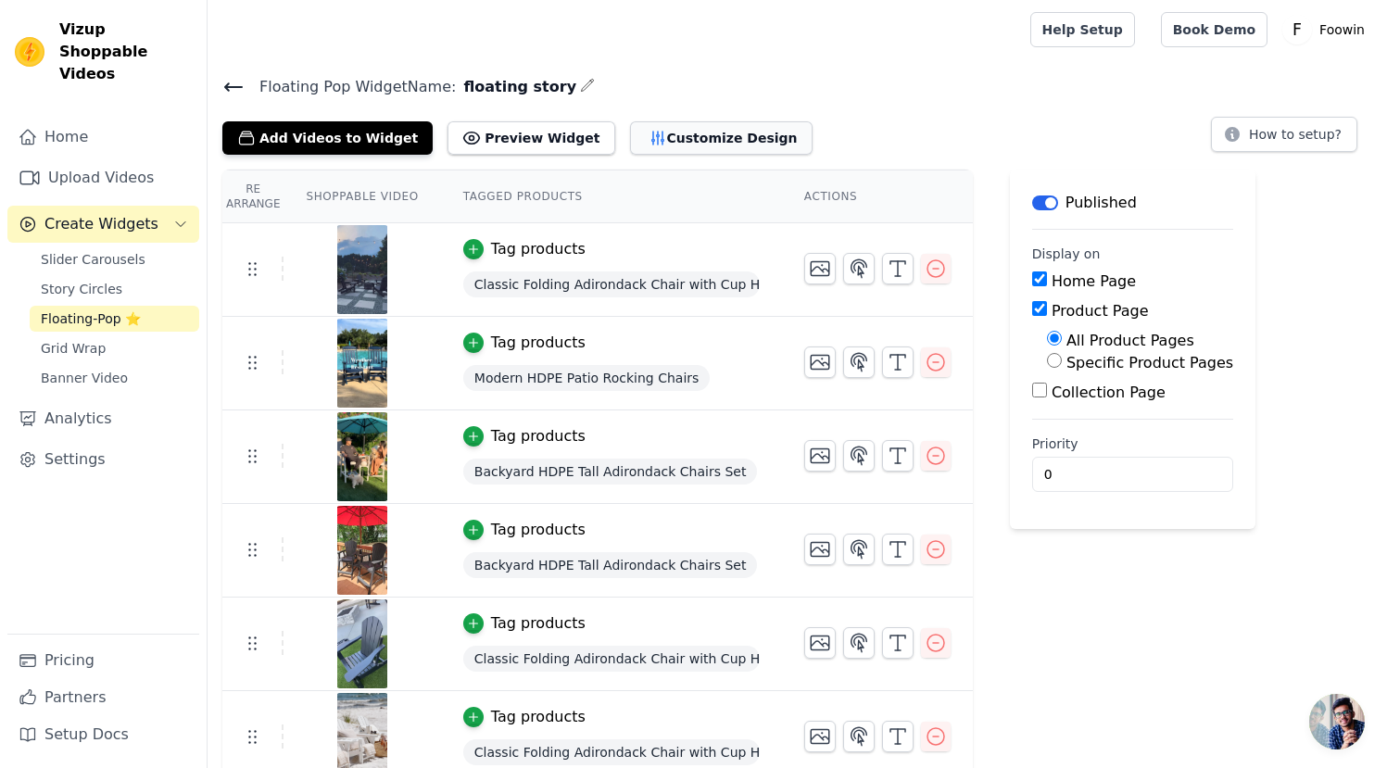
click at [654, 136] on button "Customize Design" at bounding box center [721, 137] width 182 height 33
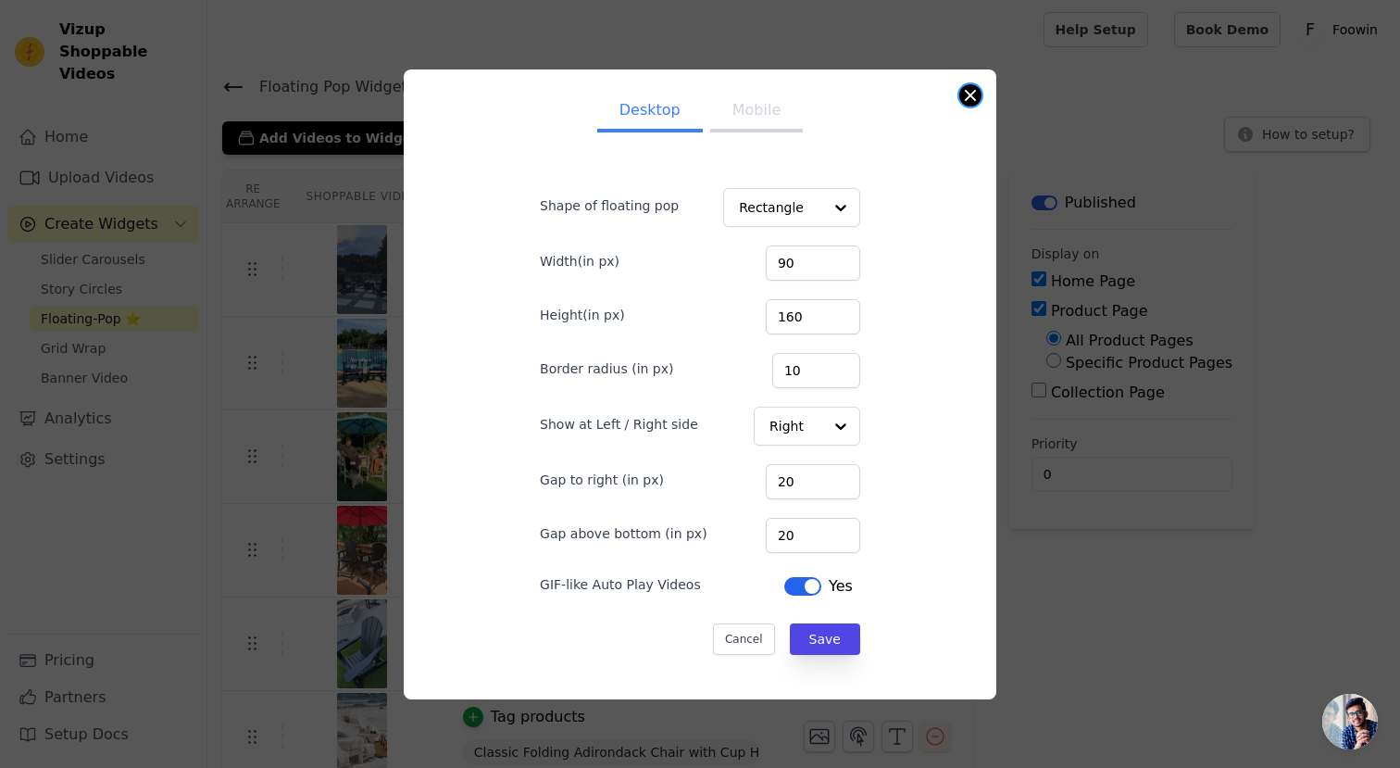
click at [972, 99] on button "Close modal" at bounding box center [971, 95] width 22 height 22
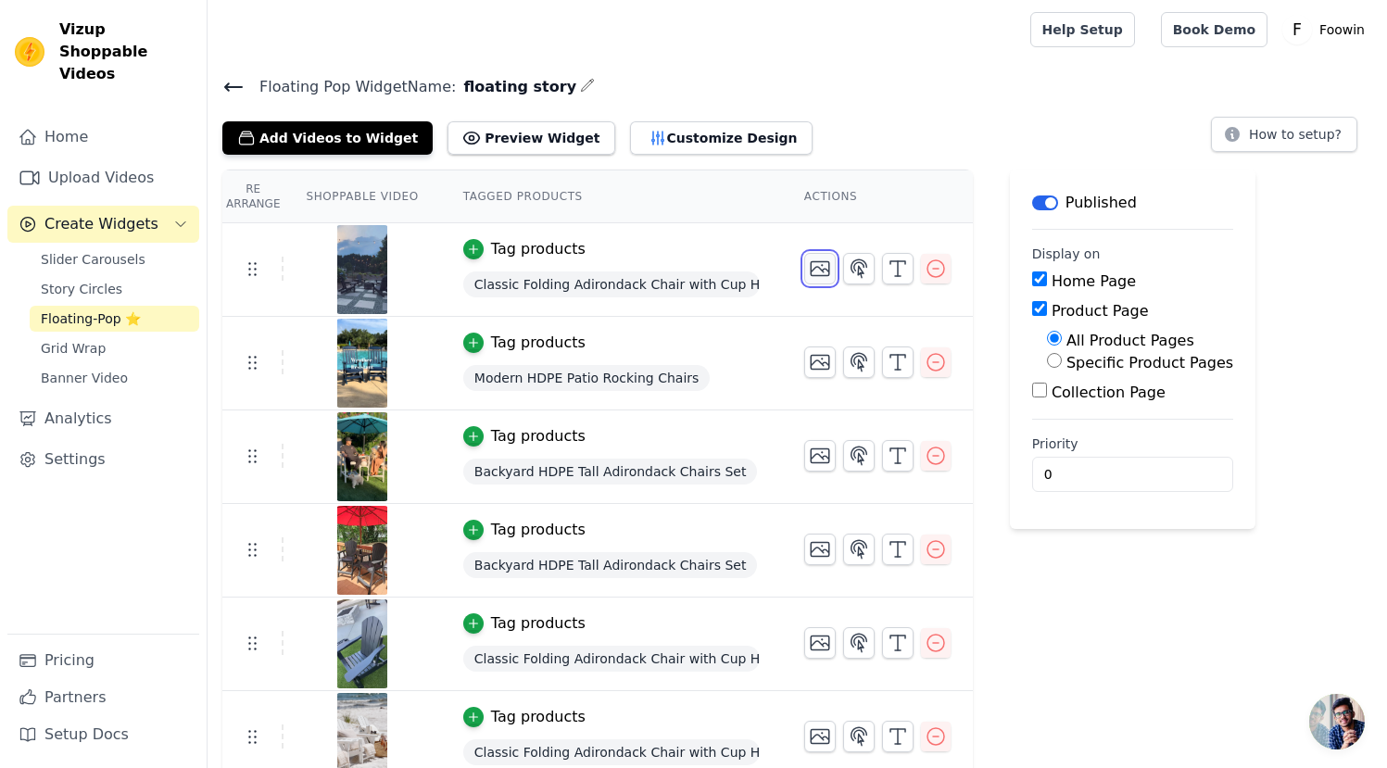
click at [825, 268] on icon "button" at bounding box center [819, 269] width 19 height 14
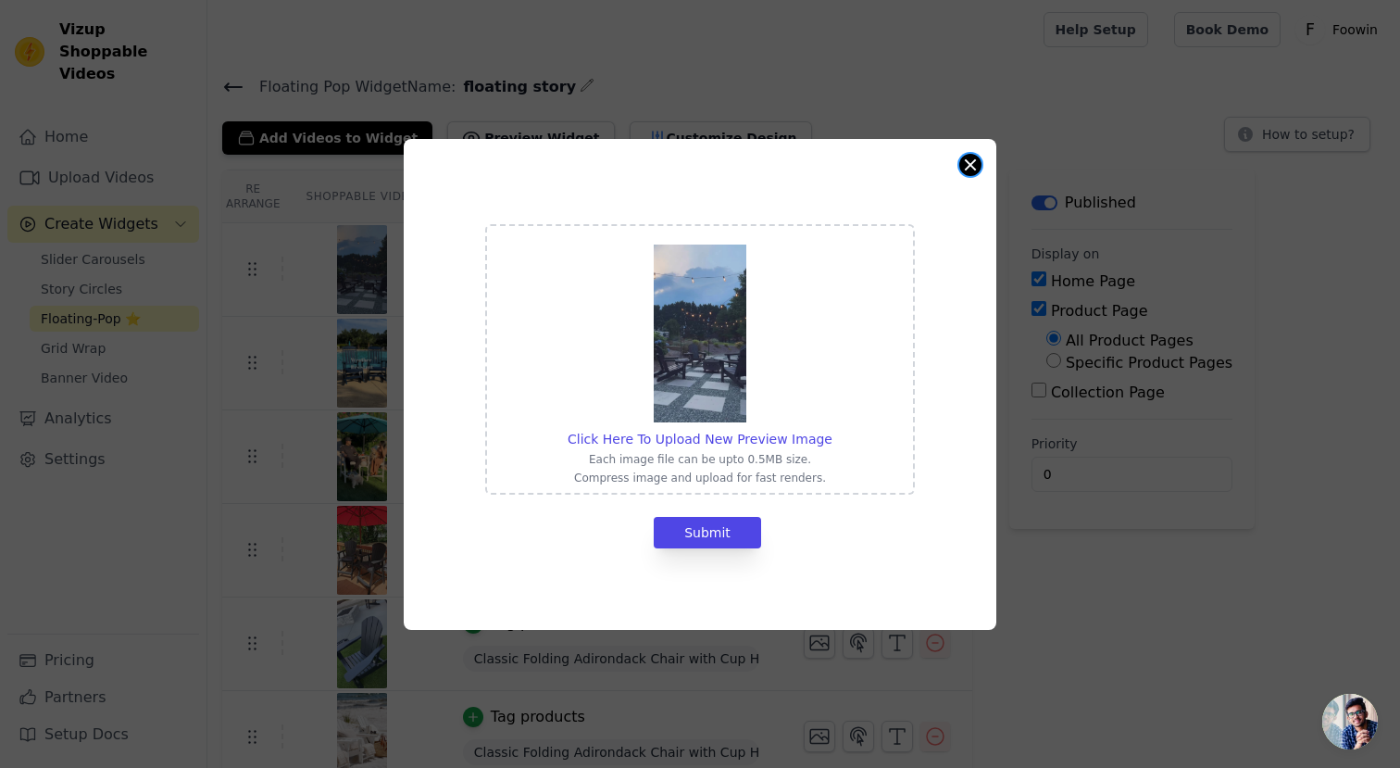
click at [972, 160] on button "Close modal" at bounding box center [971, 165] width 22 height 22
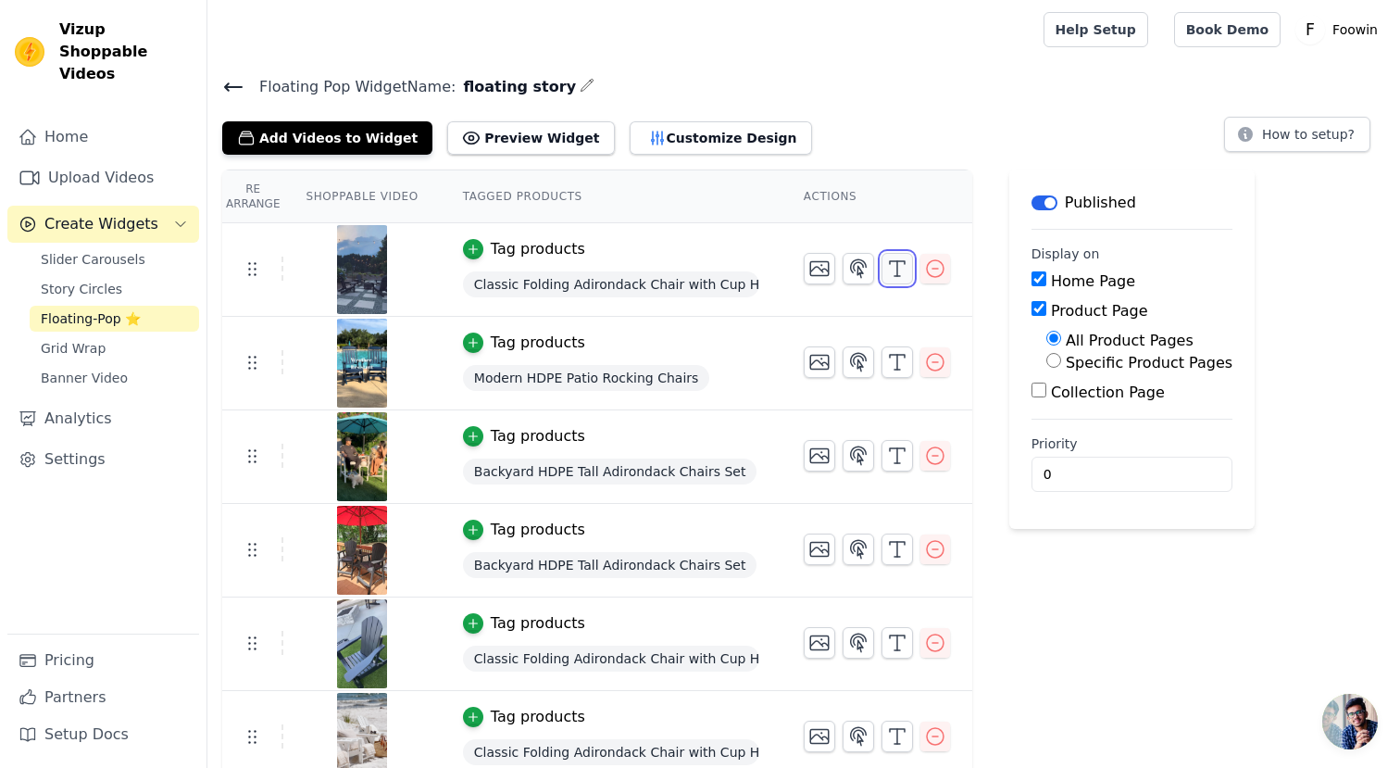
click at [884, 264] on button "button" at bounding box center [897, 268] width 31 height 31
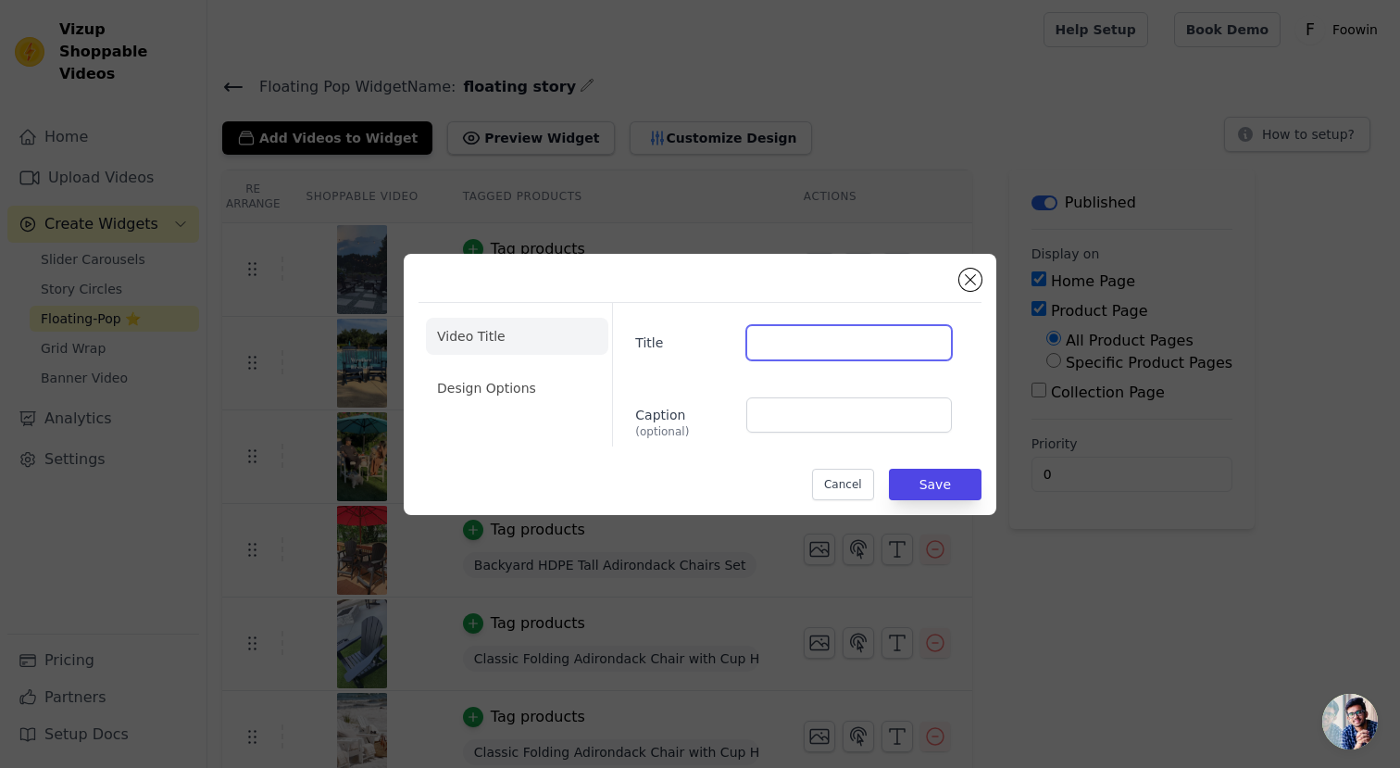
click at [834, 329] on input "Title" at bounding box center [850, 342] width 206 height 35
type input "See How It Fits Your Home"
click at [940, 484] on button "Save" at bounding box center [935, 484] width 93 height 31
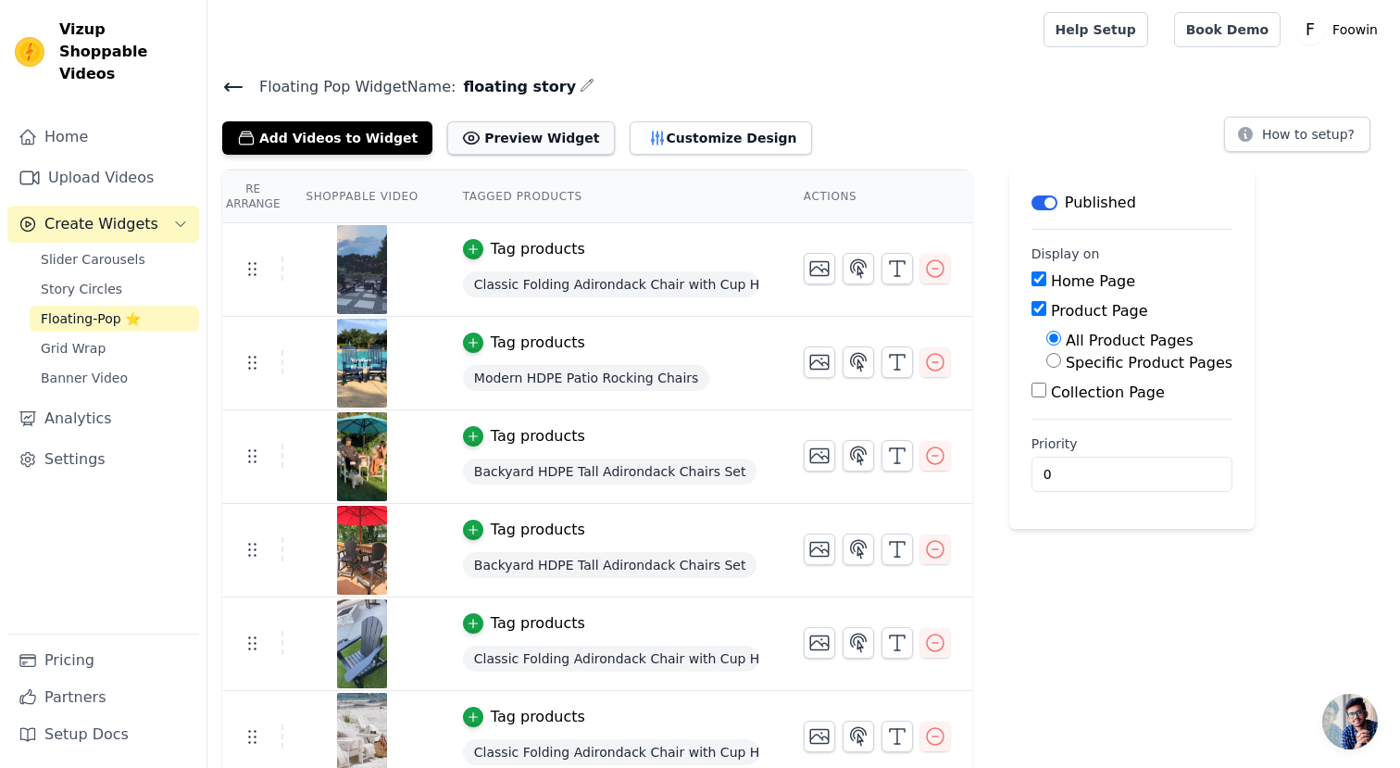
click at [481, 136] on button "Preview Widget" at bounding box center [530, 137] width 167 height 33
click at [887, 266] on icon "button" at bounding box center [897, 268] width 22 height 22
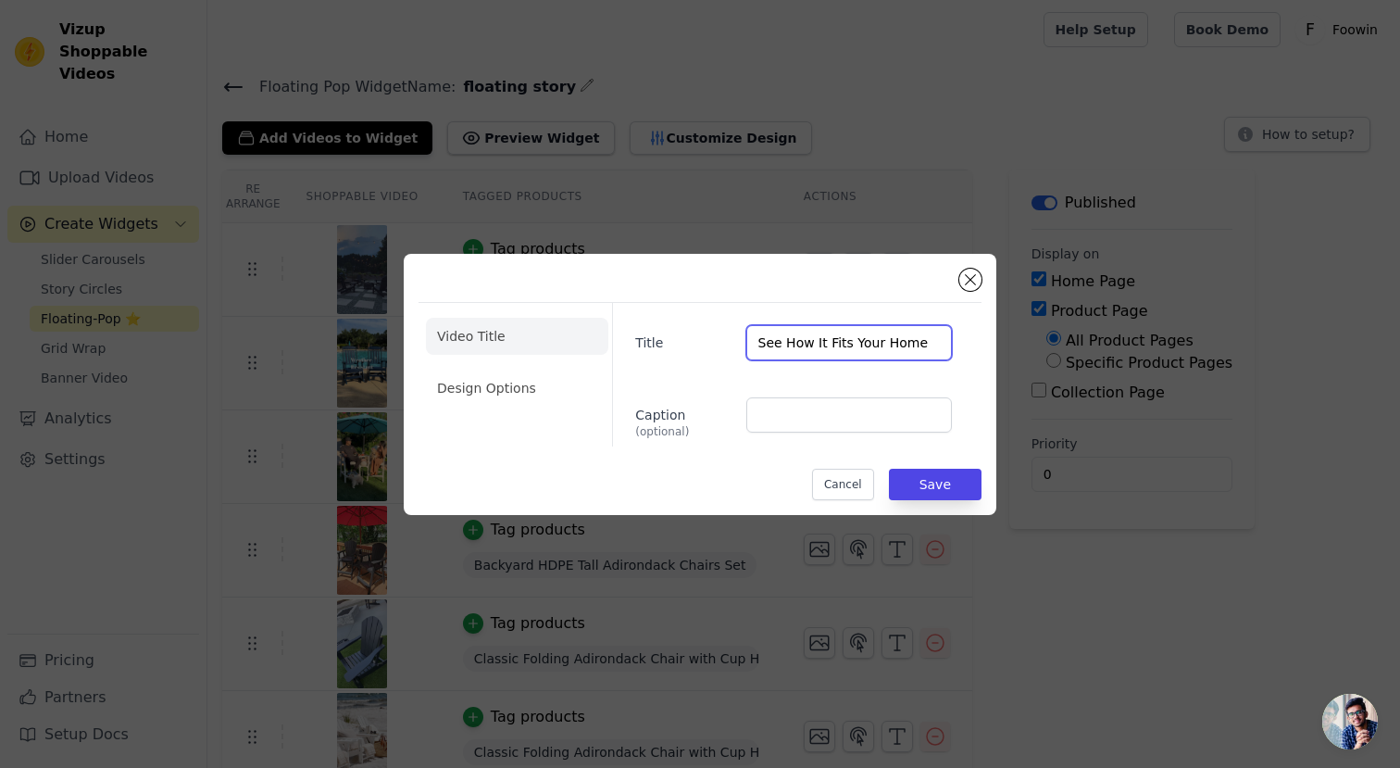
click at [913, 345] on input "See How It Fits Your Home" at bounding box center [850, 342] width 206 height 35
click at [923, 489] on button "Save" at bounding box center [935, 484] width 93 height 31
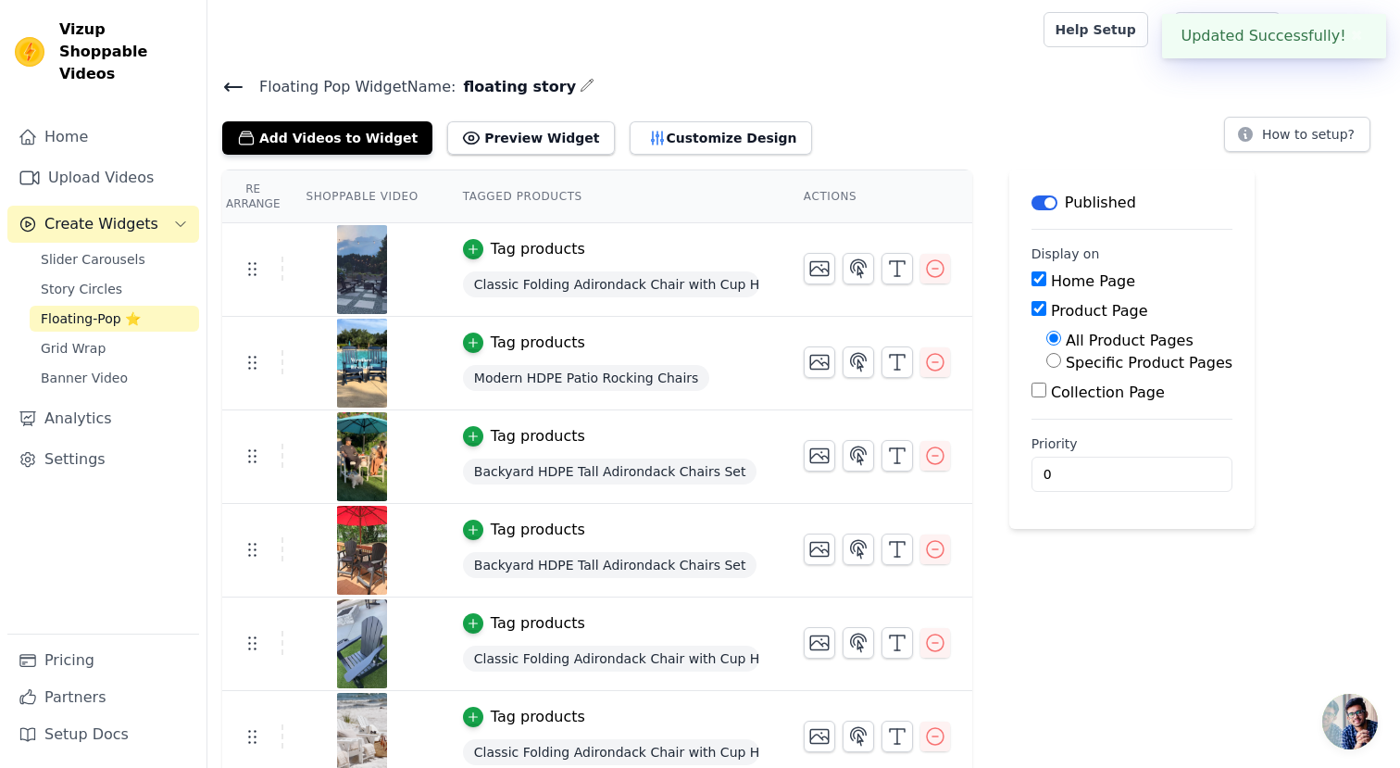
click at [939, 479] on td at bounding box center [877, 448] width 191 height 76
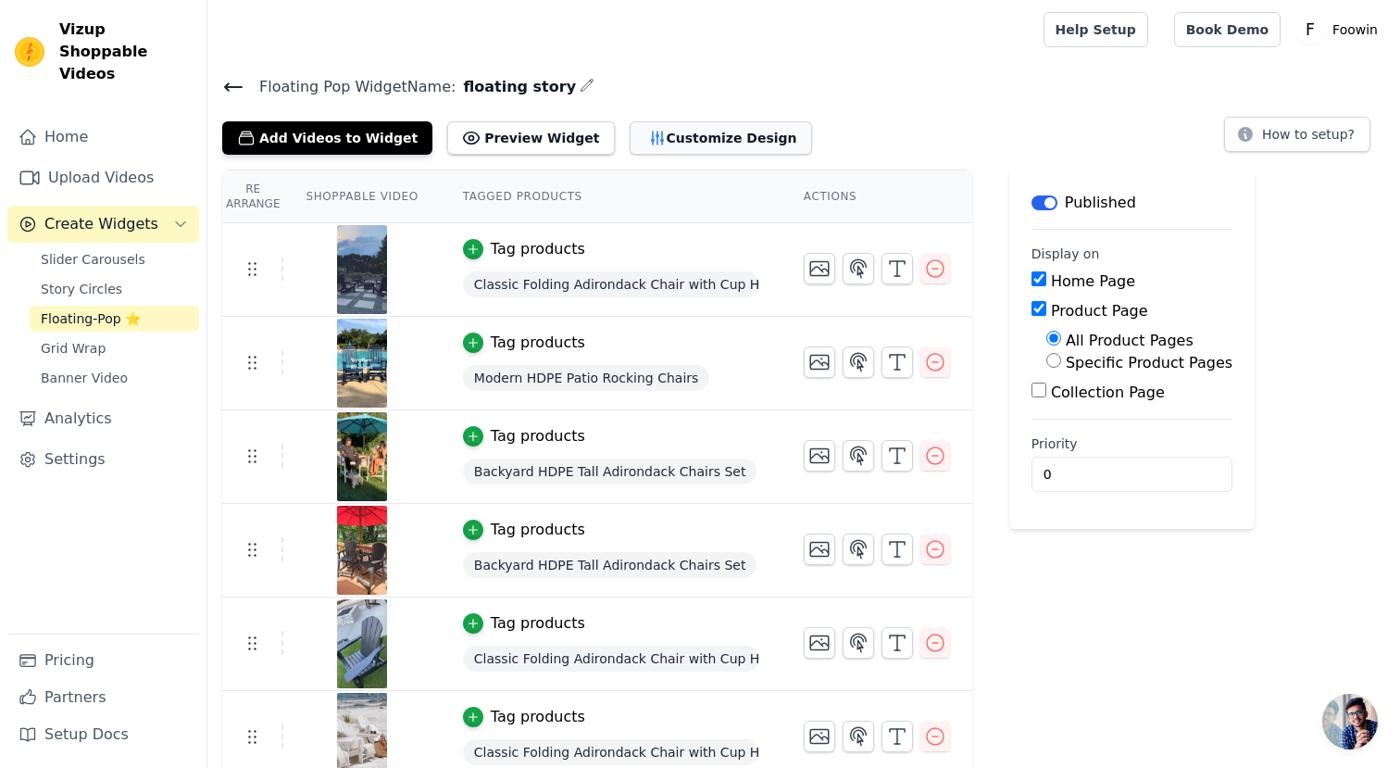
click at [630, 136] on button "Customize Design" at bounding box center [721, 137] width 182 height 33
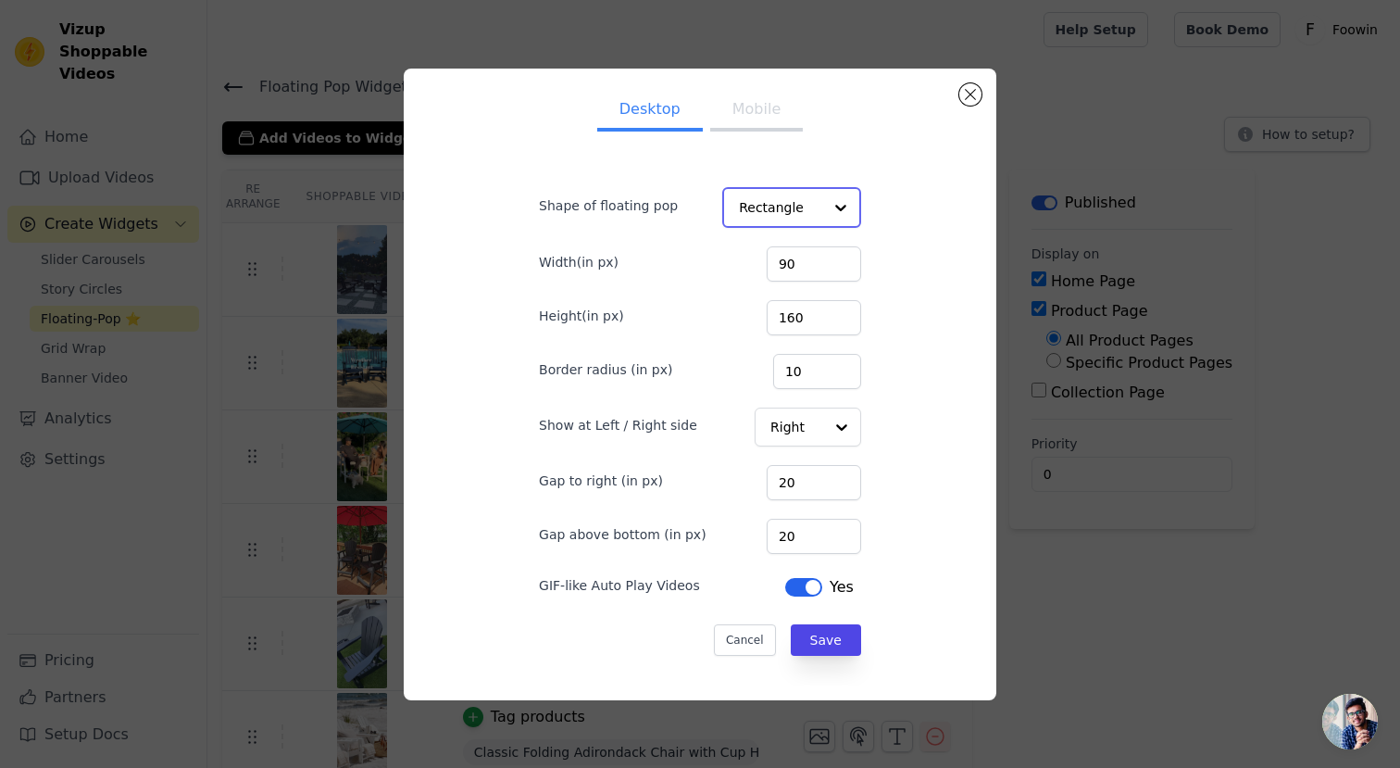
click at [823, 214] on div at bounding box center [841, 207] width 37 height 37
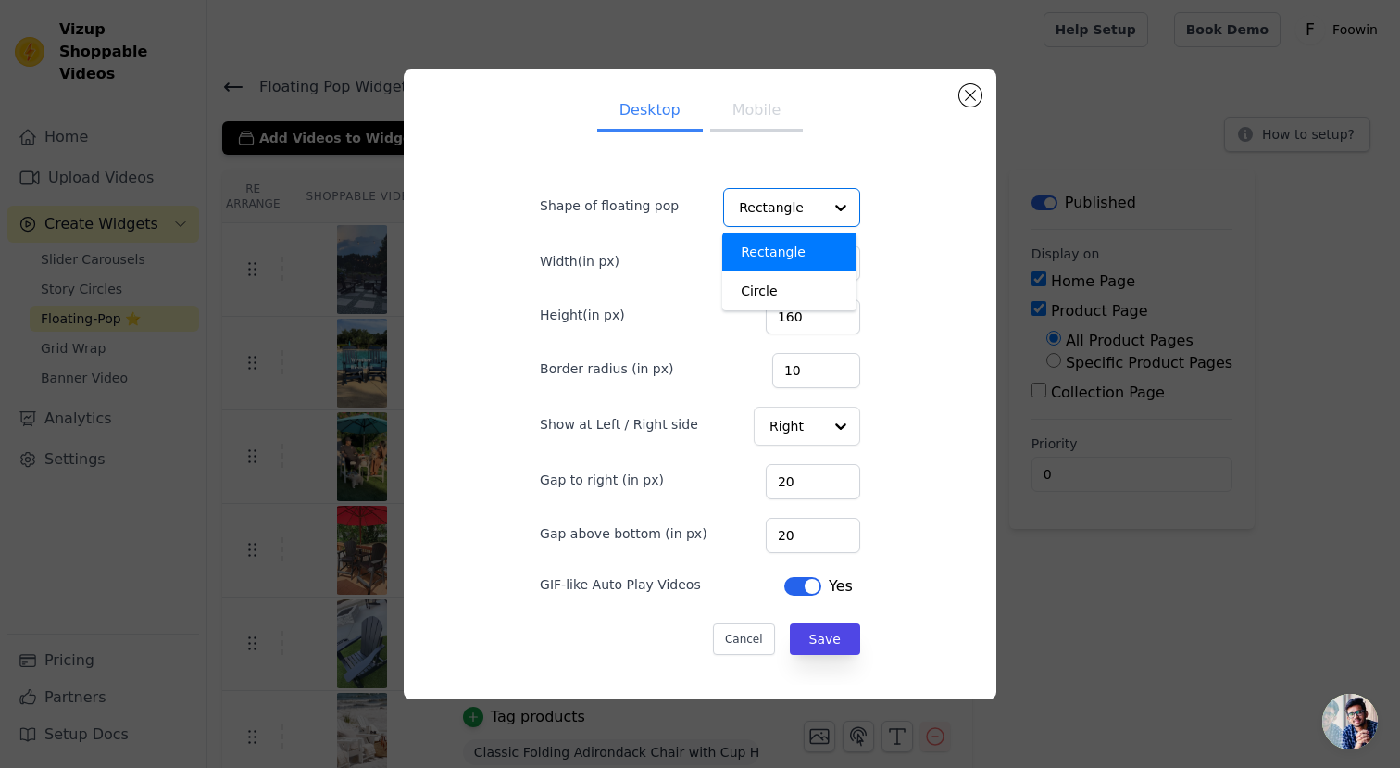
click at [905, 201] on div "Desktop Mobile Shape of floating pop Rectangle Circle Option Rectangle, selecte…" at bounding box center [700, 384] width 563 height 600
click at [963, 96] on button "Close modal" at bounding box center [971, 95] width 22 height 22
